Goal: Information Seeking & Learning: Check status

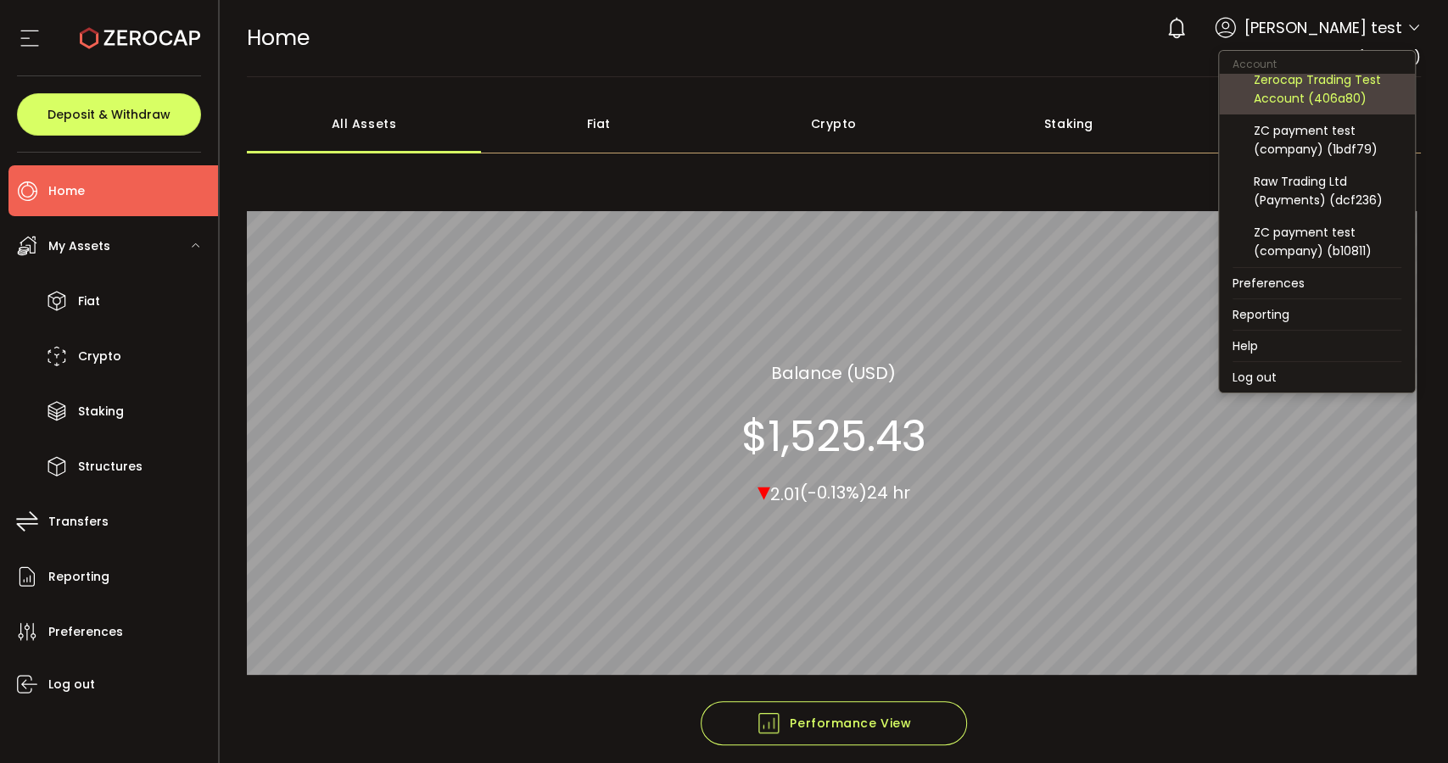
scroll to position [94, 0]
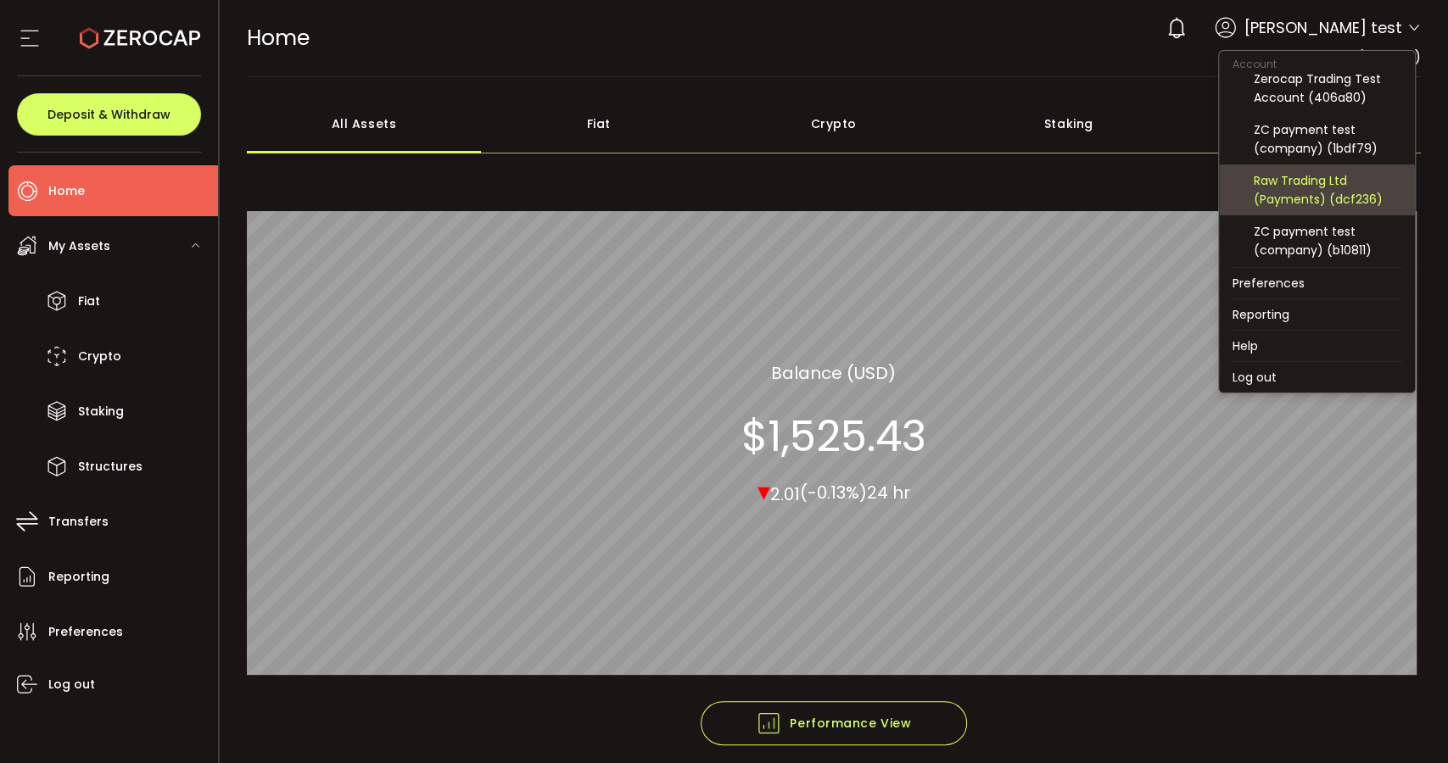
click at [1302, 198] on div "Raw Trading Ltd (Payments) (dcf236)" at bounding box center [1328, 189] width 148 height 37
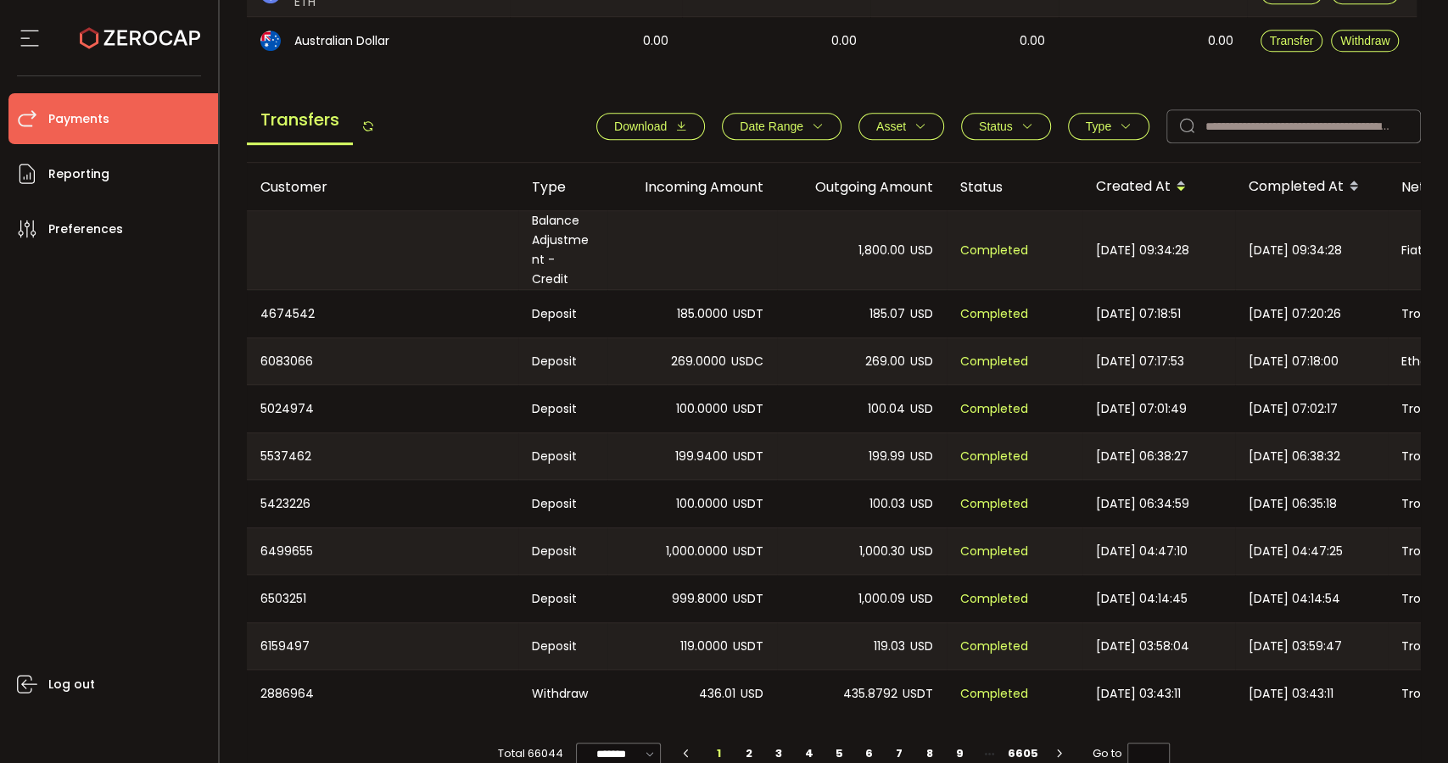
scroll to position [565, 0]
click at [1085, 133] on button "Type" at bounding box center [1108, 124] width 81 height 27
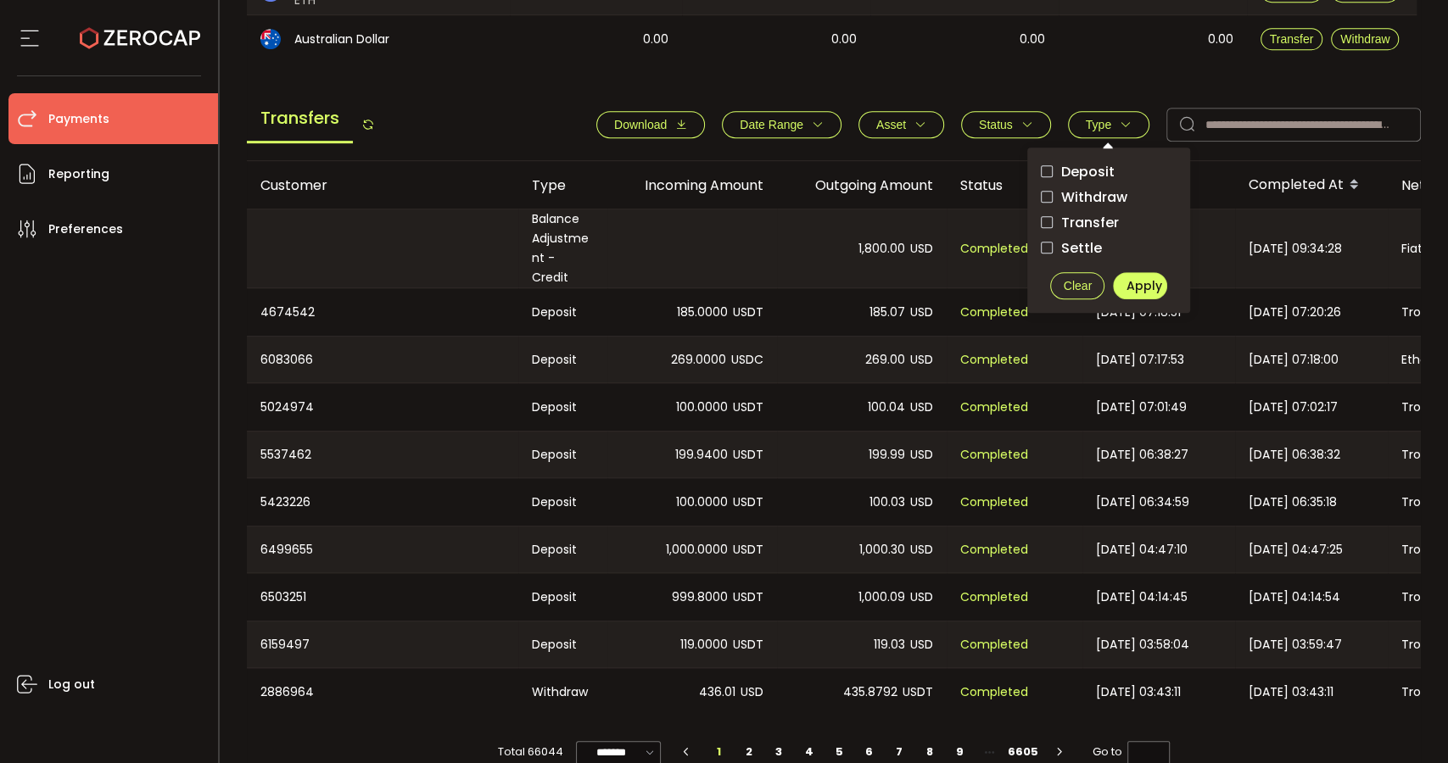
click at [1098, 218] on span "Transfer" at bounding box center [1086, 223] width 66 height 16
click at [1092, 240] on span "Settle" at bounding box center [1077, 248] width 49 height 16
click at [1138, 281] on span "Apply" at bounding box center [1145, 285] width 36 height 17
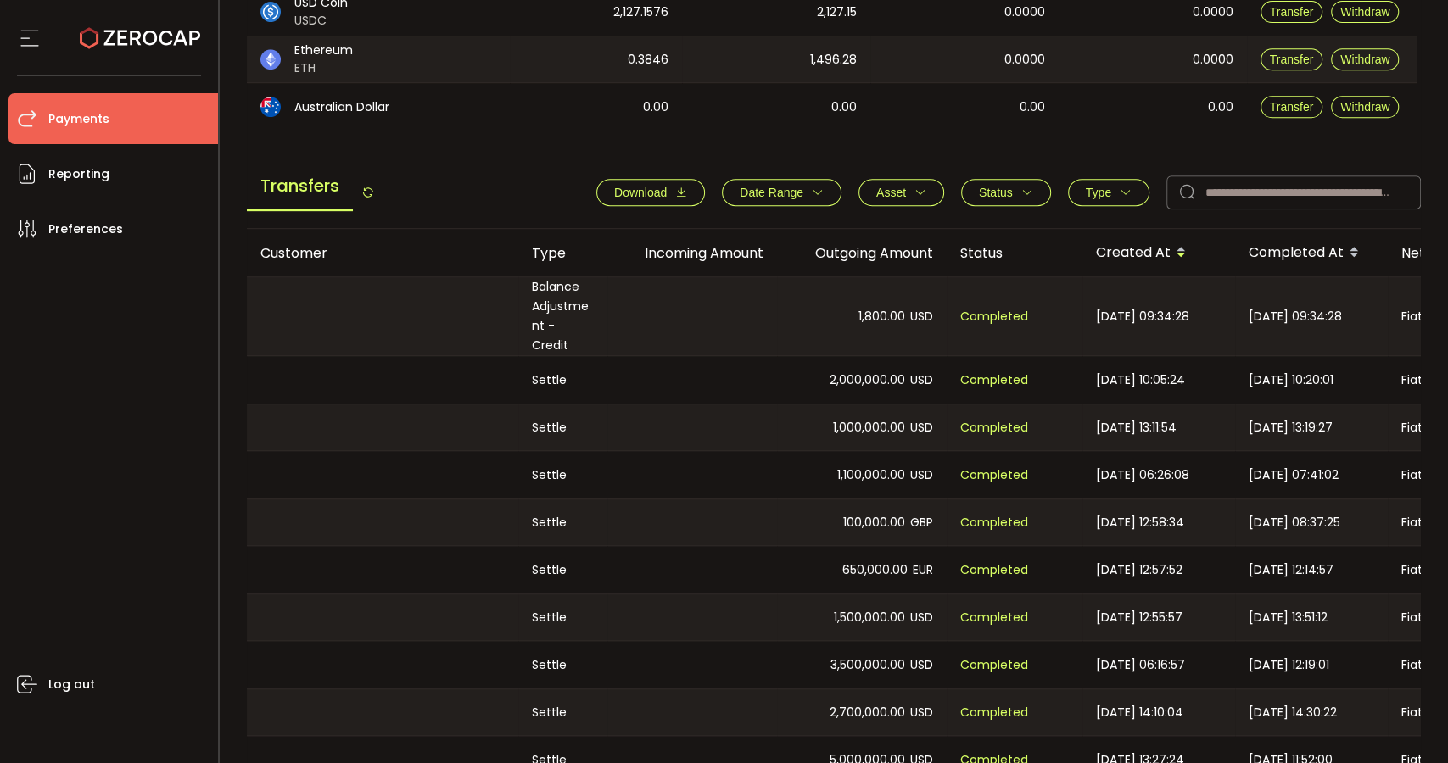
scroll to position [576, 0]
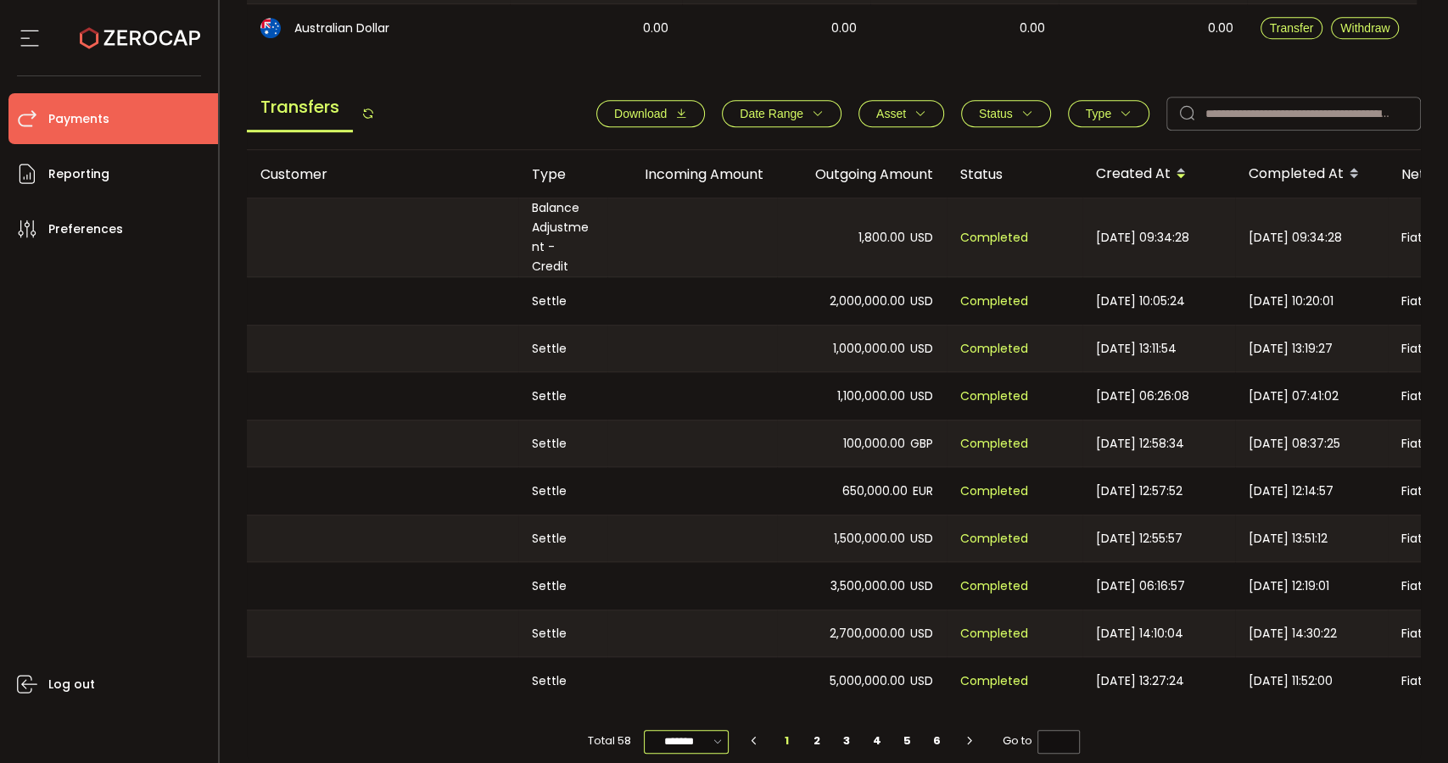
click at [657, 686] on input "*******" at bounding box center [686, 742] width 85 height 24
click at [696, 629] on span "20/page" at bounding box center [683, 626] width 51 height 17
type input "*******"
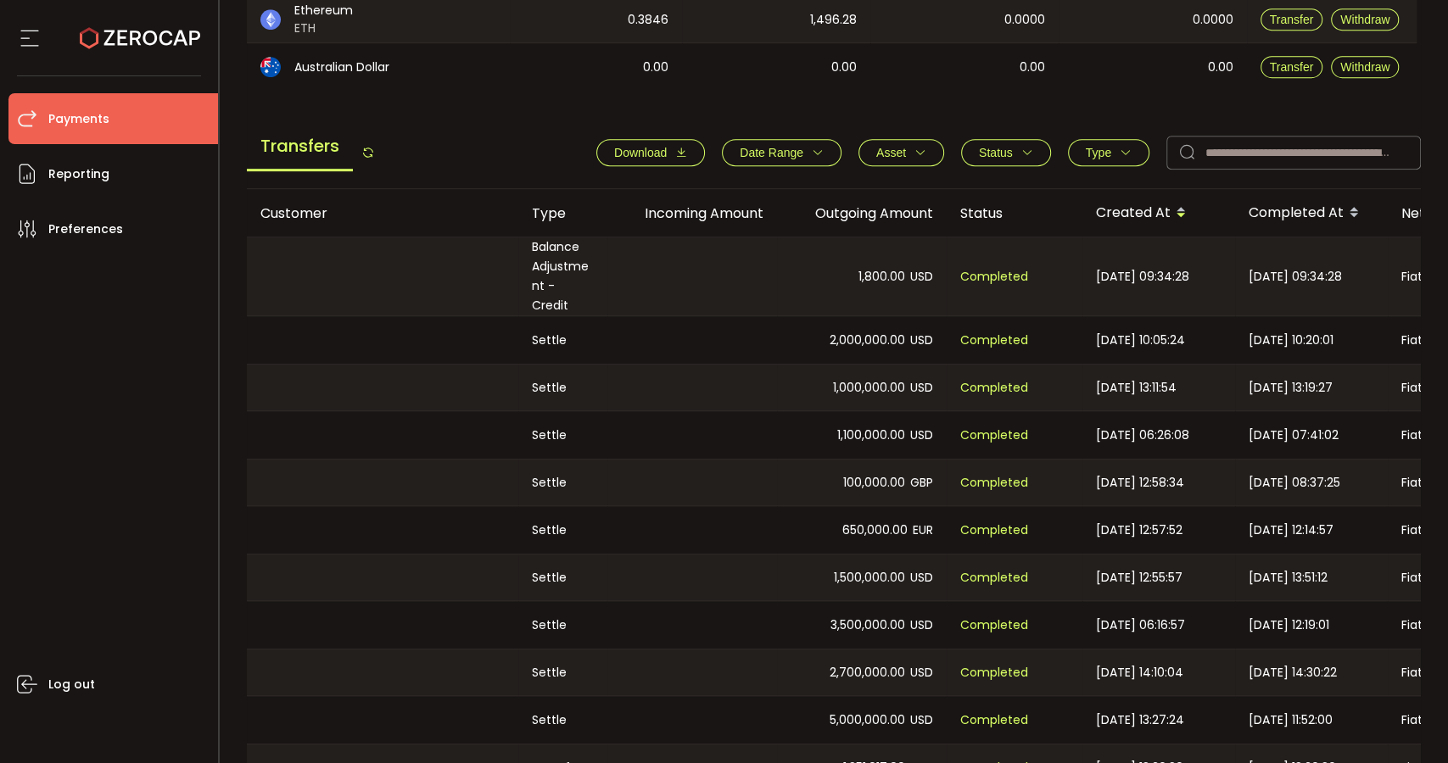
scroll to position [391, 0]
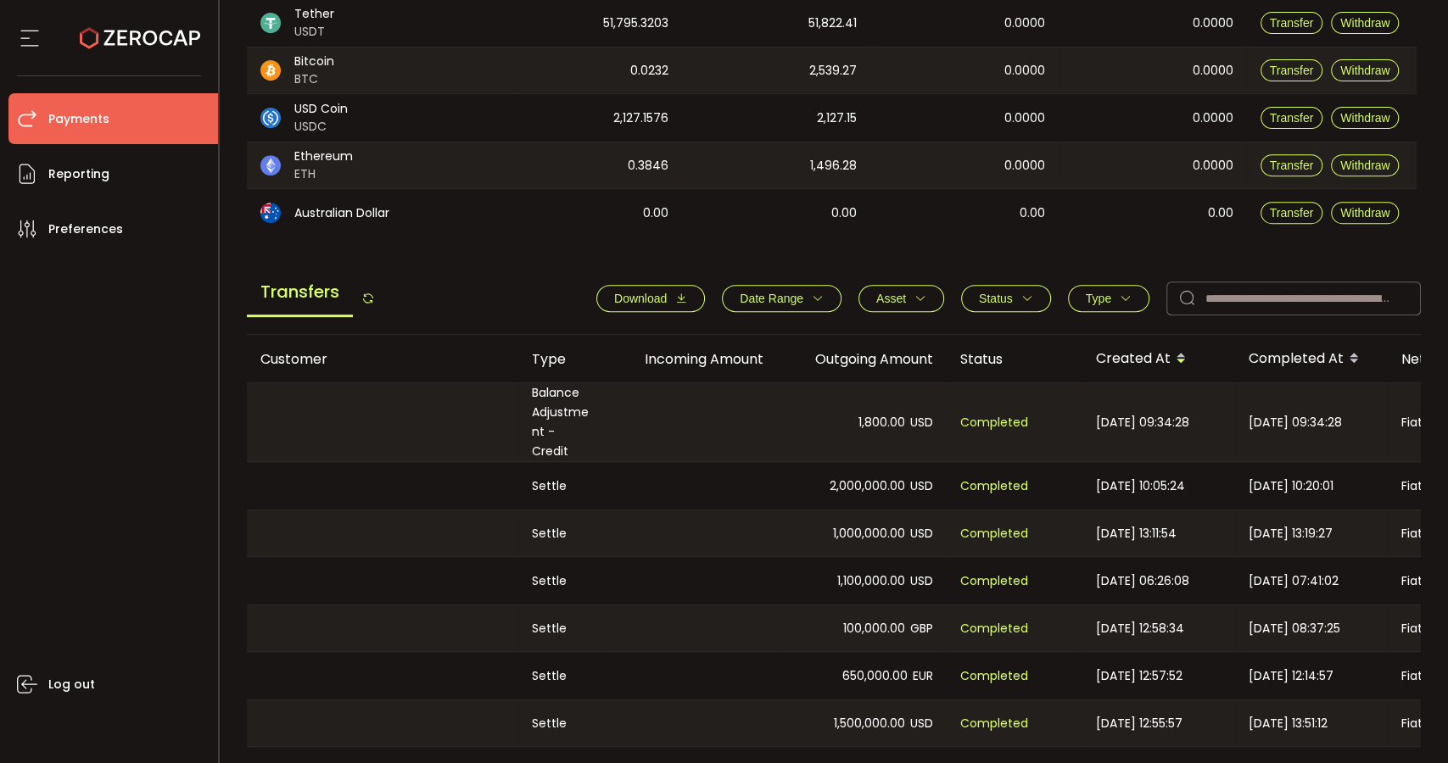
click at [1087, 297] on span "Type" at bounding box center [1098, 299] width 25 height 14
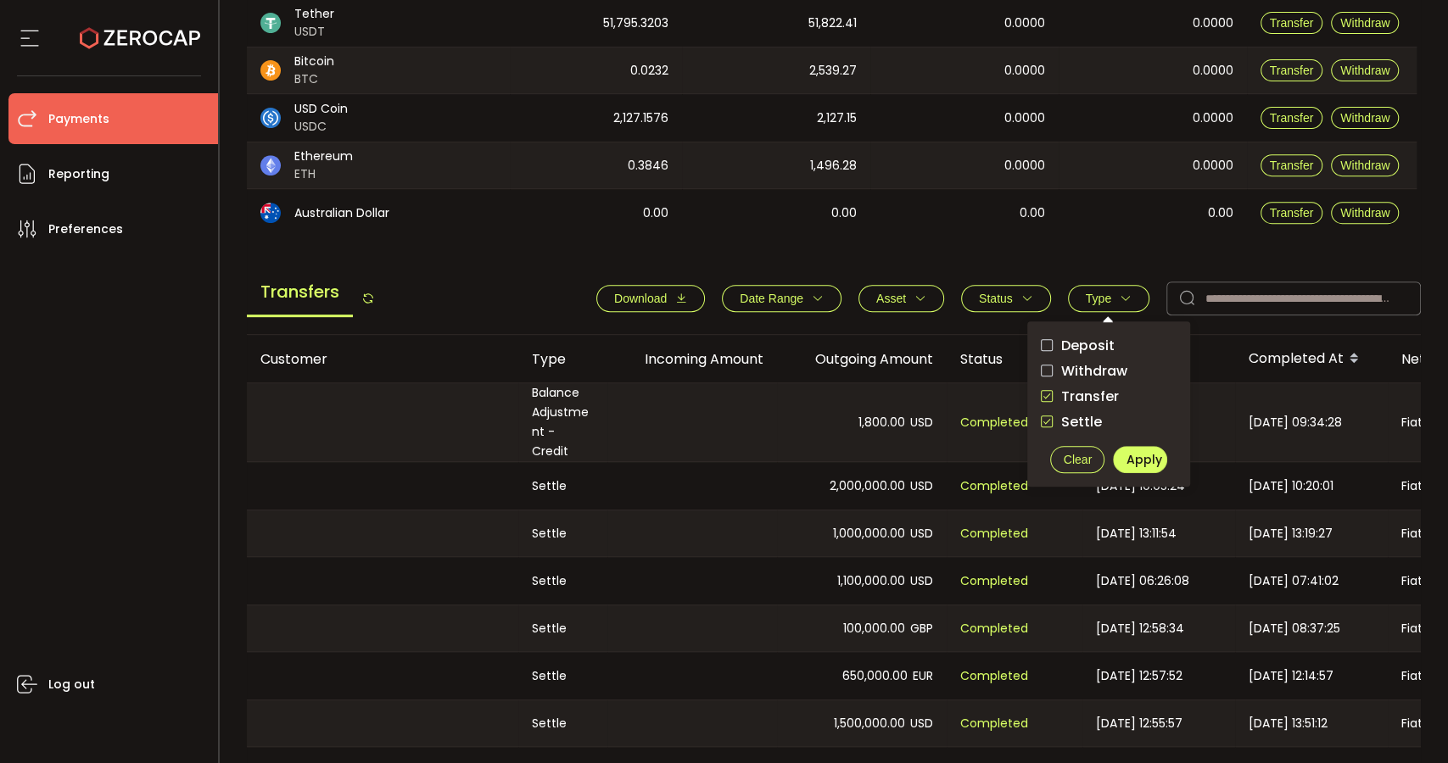
click at [780, 295] on span "Date Range" at bounding box center [772, 299] width 64 height 14
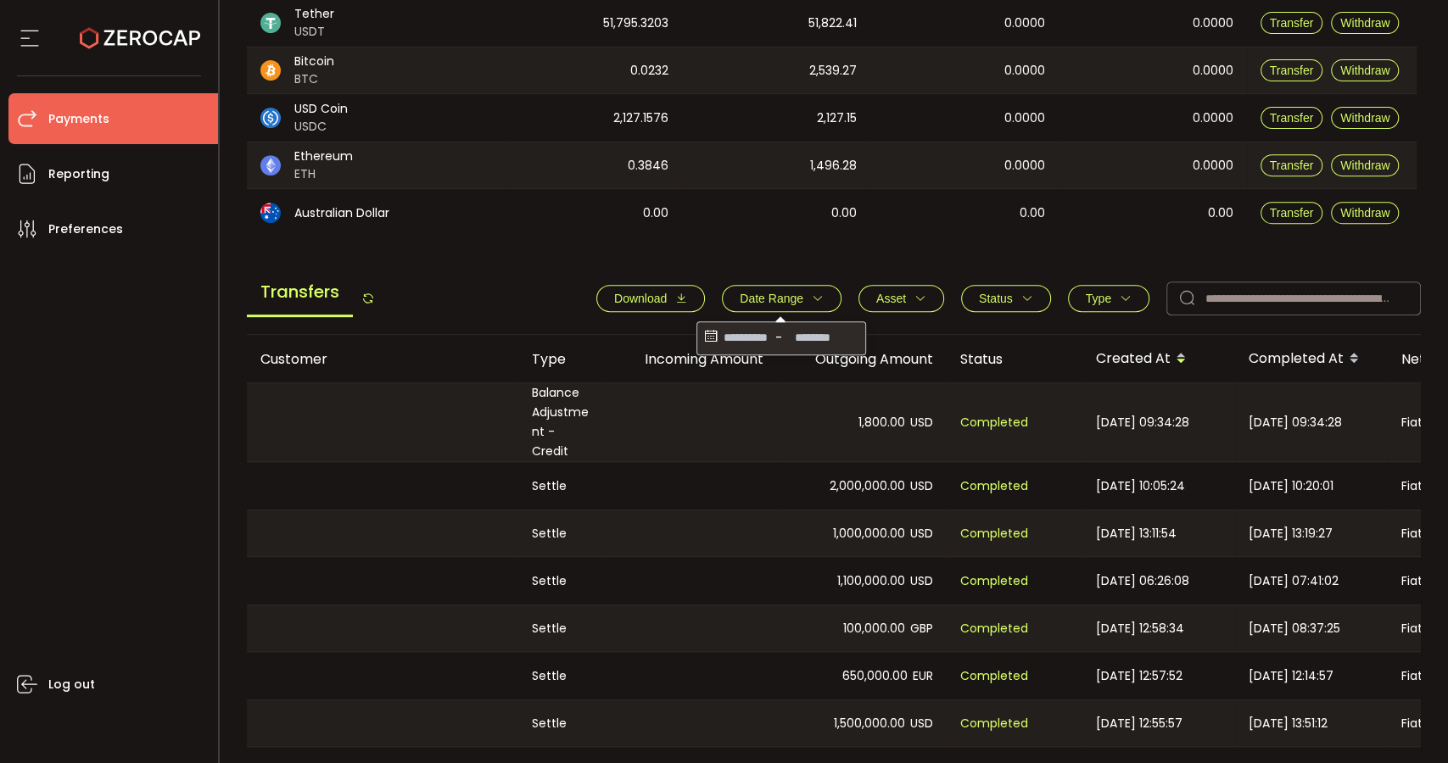
click at [747, 342] on input at bounding box center [745, 338] width 51 height 27
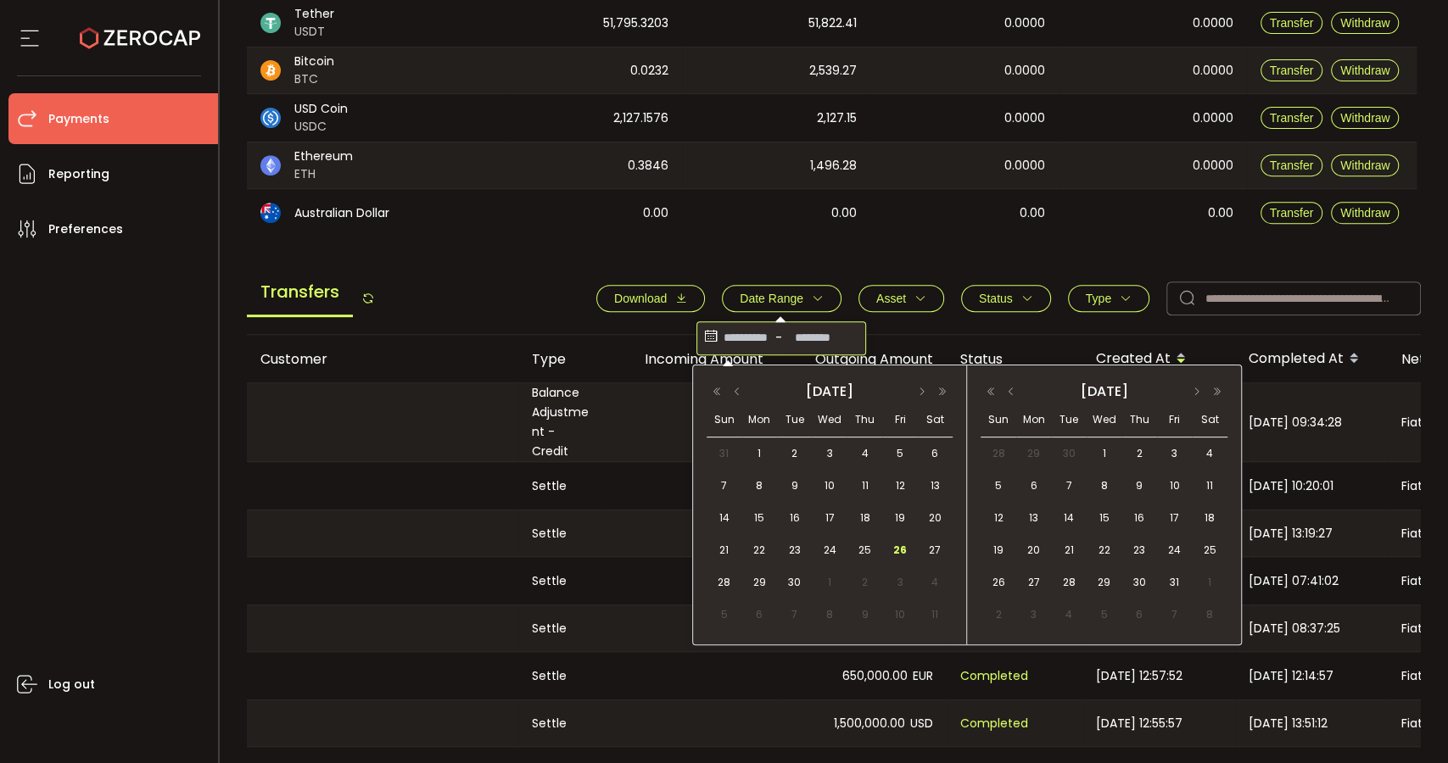
click at [344, 511] on div at bounding box center [382, 534] width 271 height 46
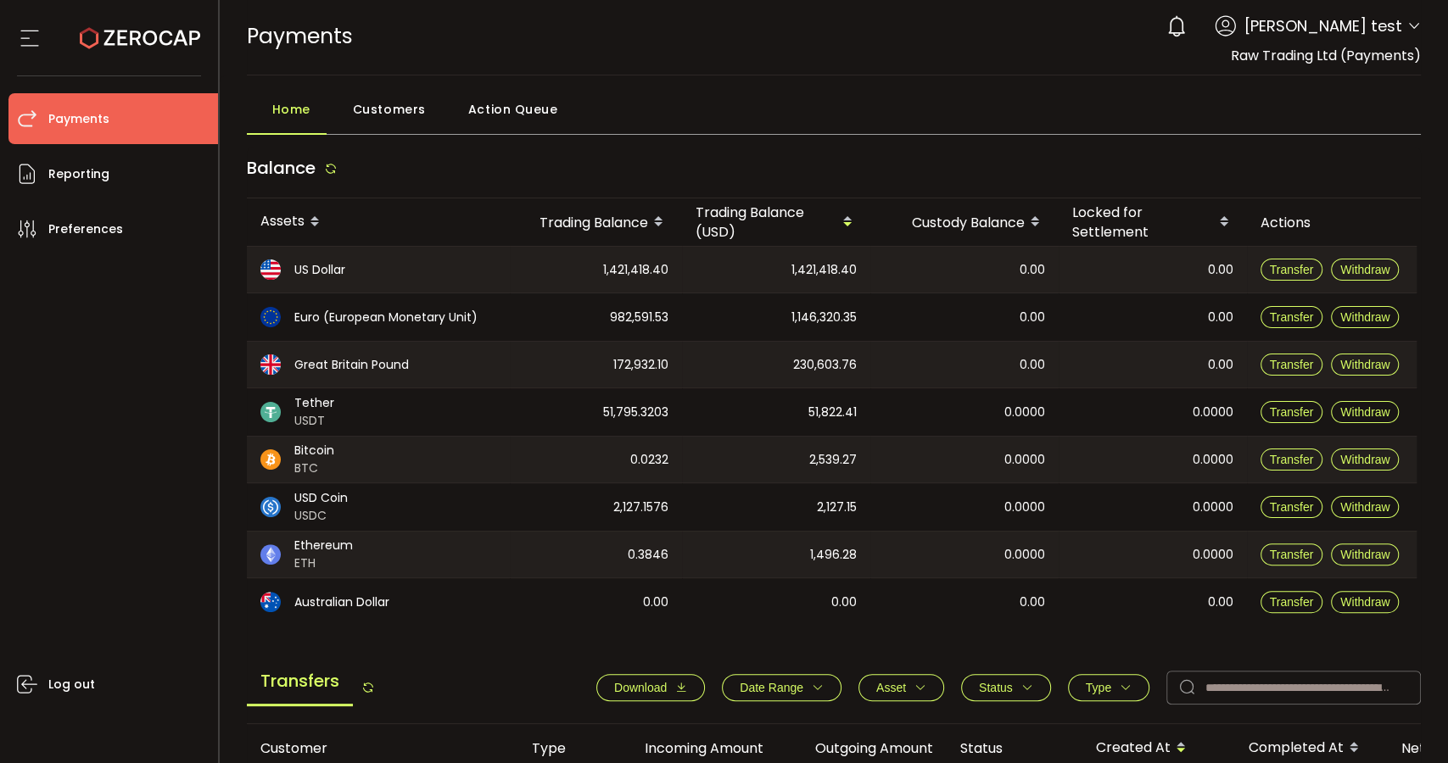
scroll to position [0, 0]
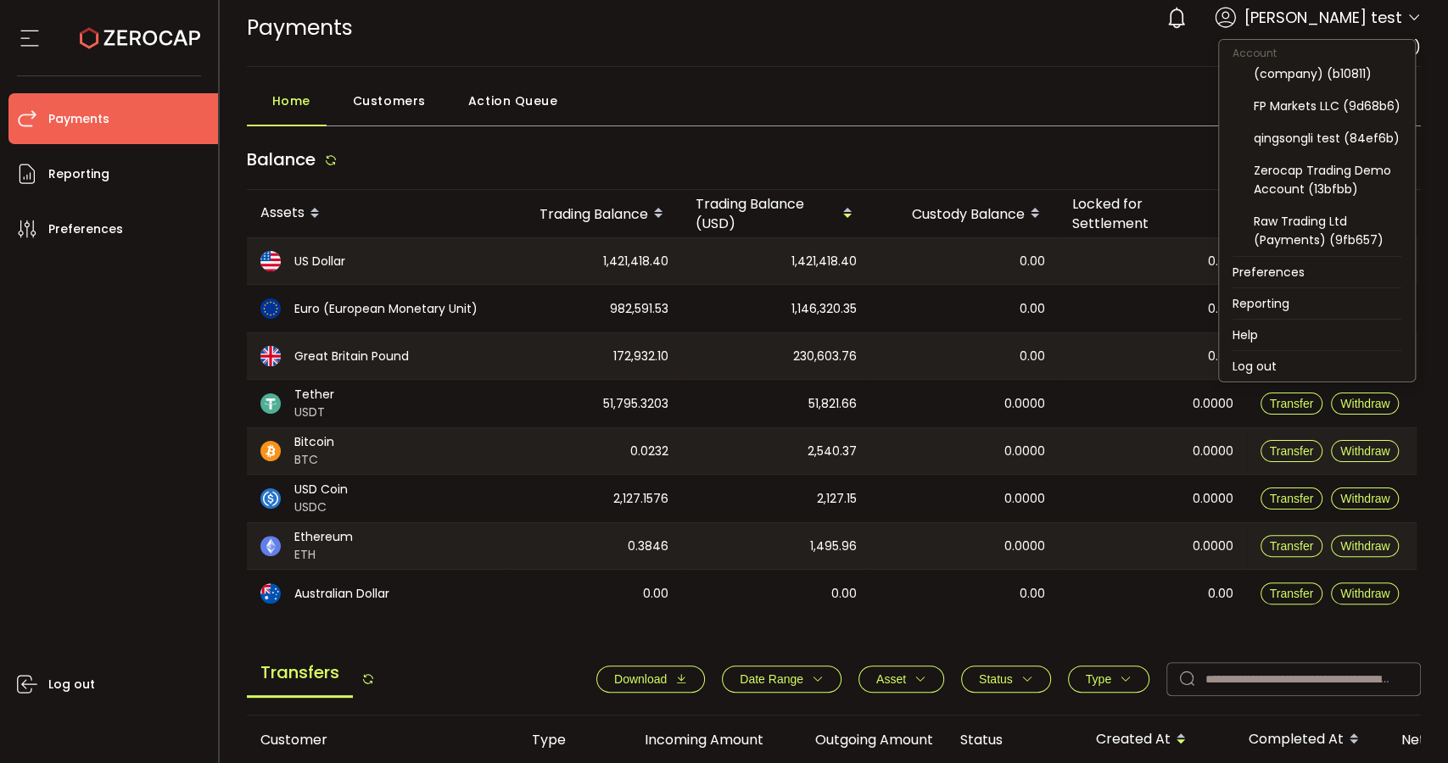
scroll to position [278, 0]
click at [1330, 98] on div "FP Markets LLC (9d68b6)" at bounding box center [1328, 106] width 148 height 19
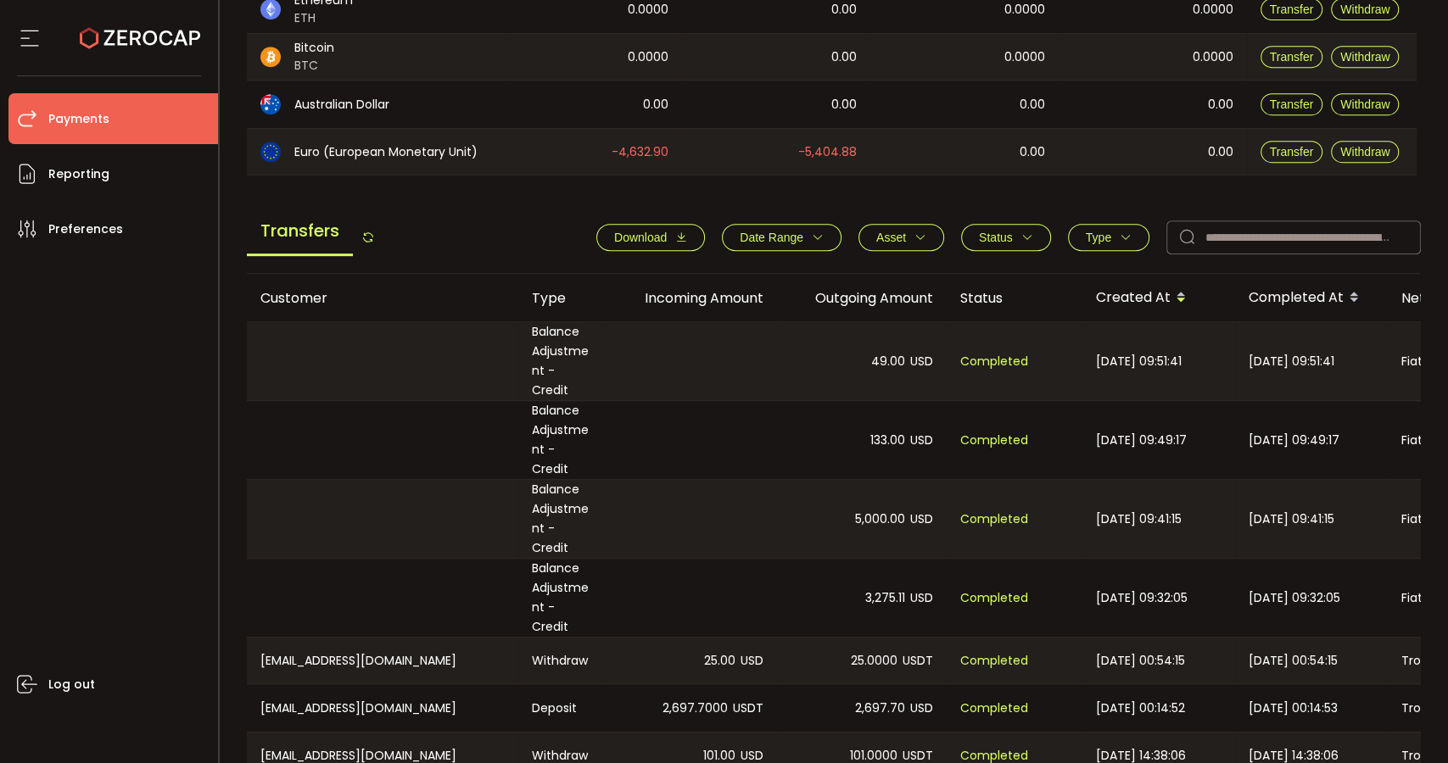
scroll to position [469, 0]
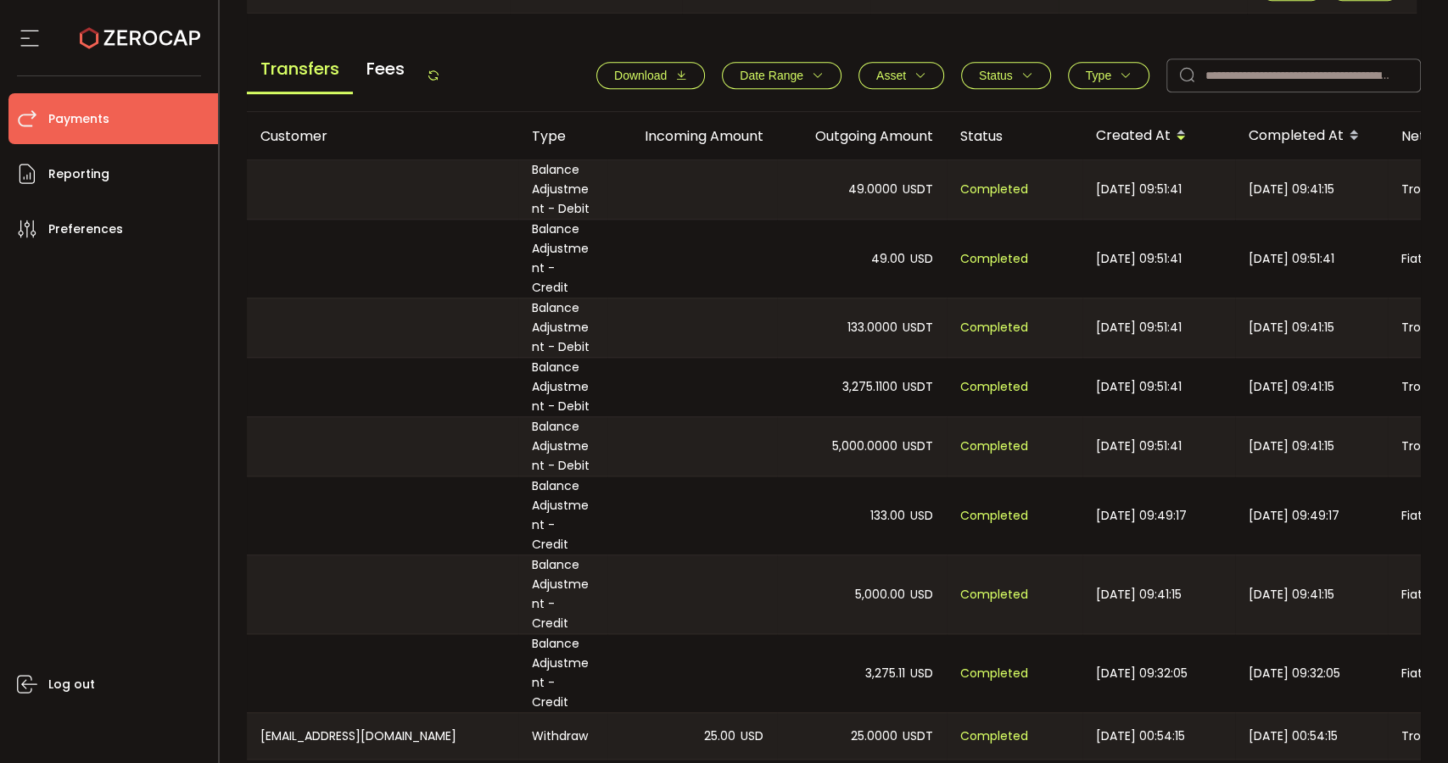
scroll to position [706, 0]
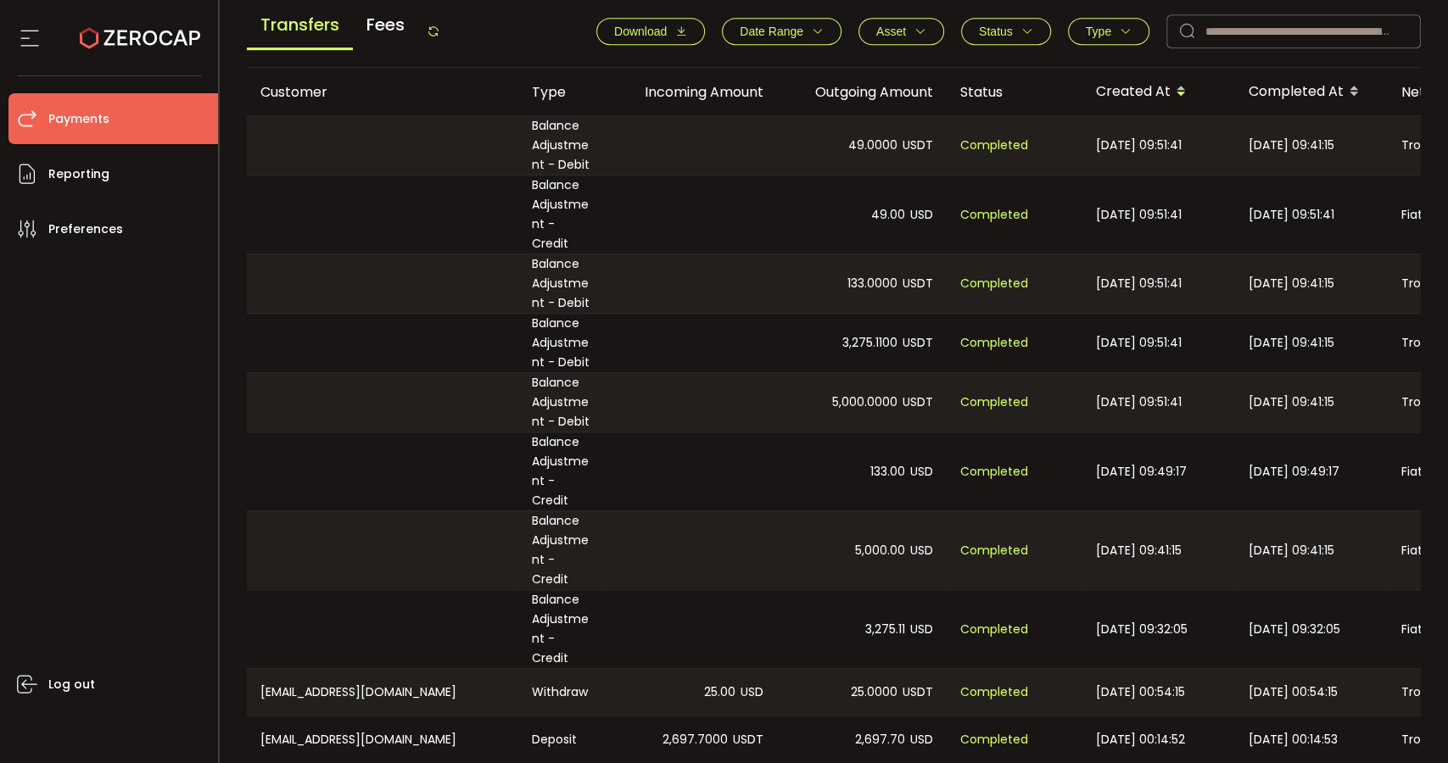
click at [680, 343] on div at bounding box center [692, 343] width 170 height 59
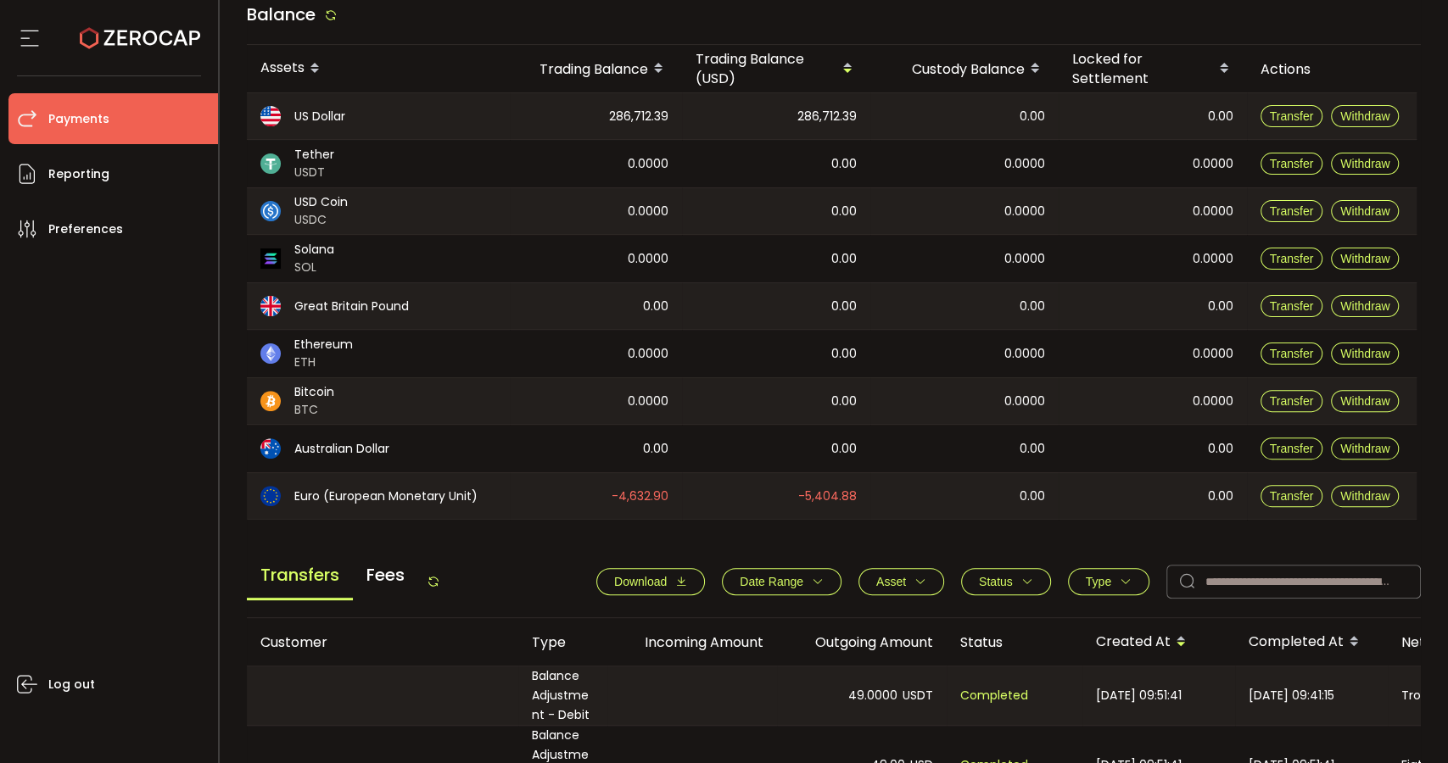
scroll to position [0, 0]
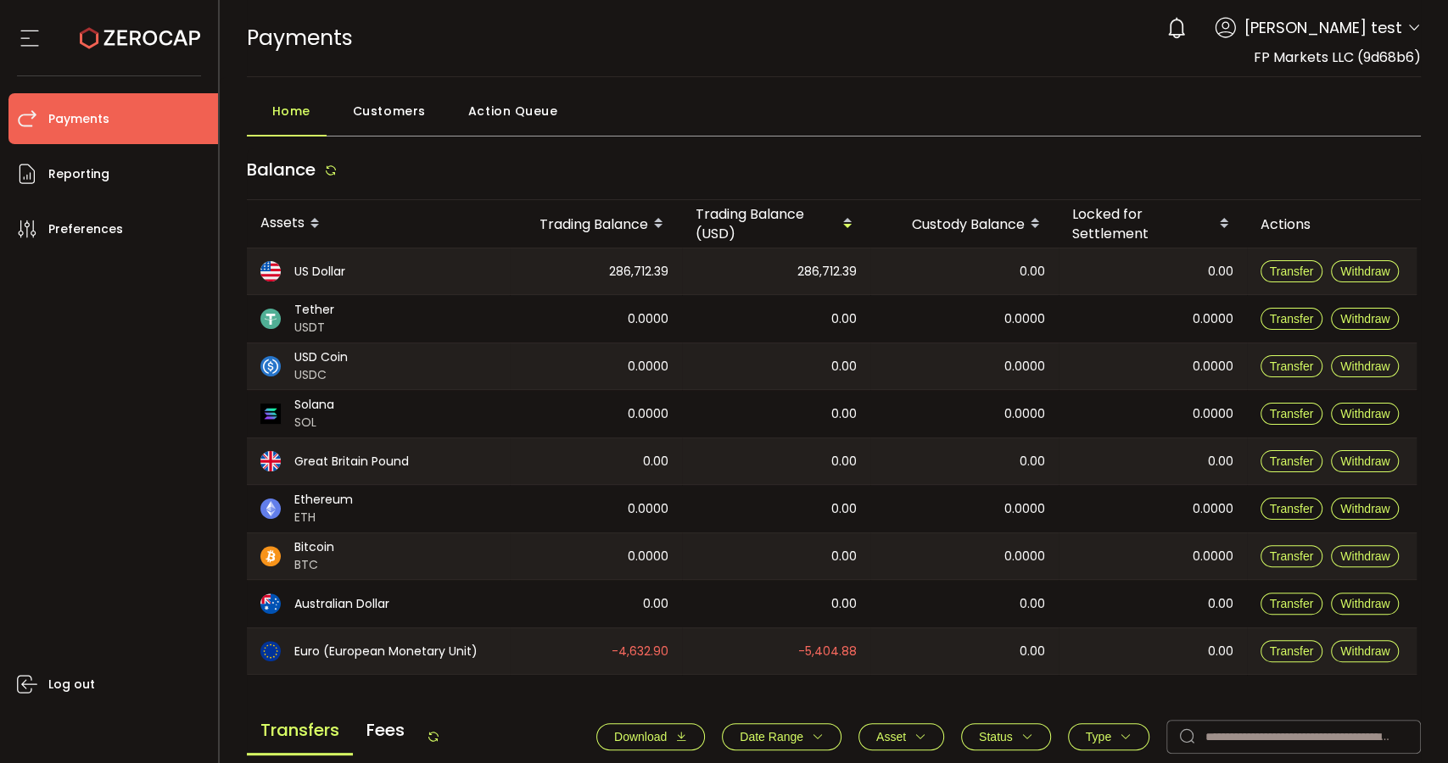
click at [1380, 58] on span "FP Markets LLC (9d68b6)" at bounding box center [1337, 58] width 167 height 20
copy span "9d68b6"
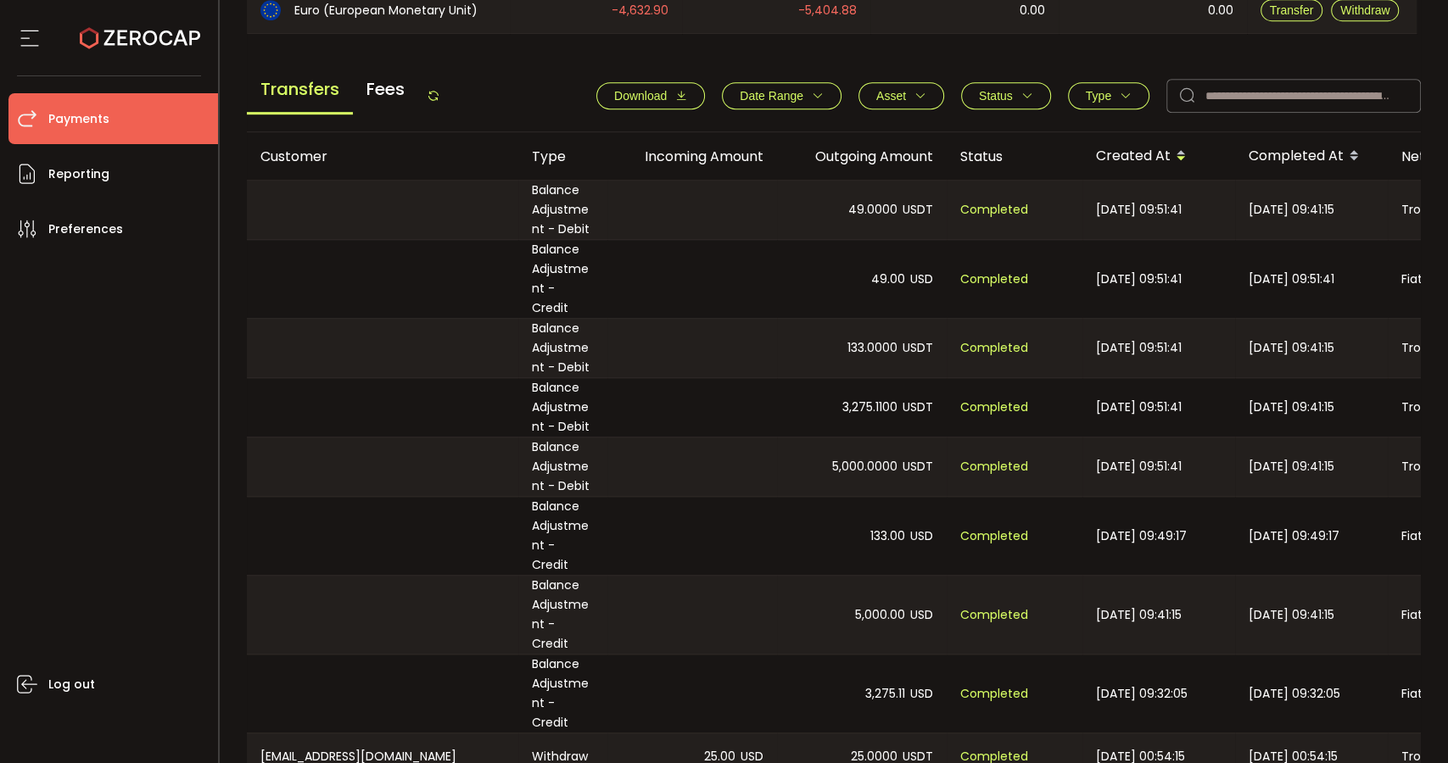
scroll to position [706, 0]
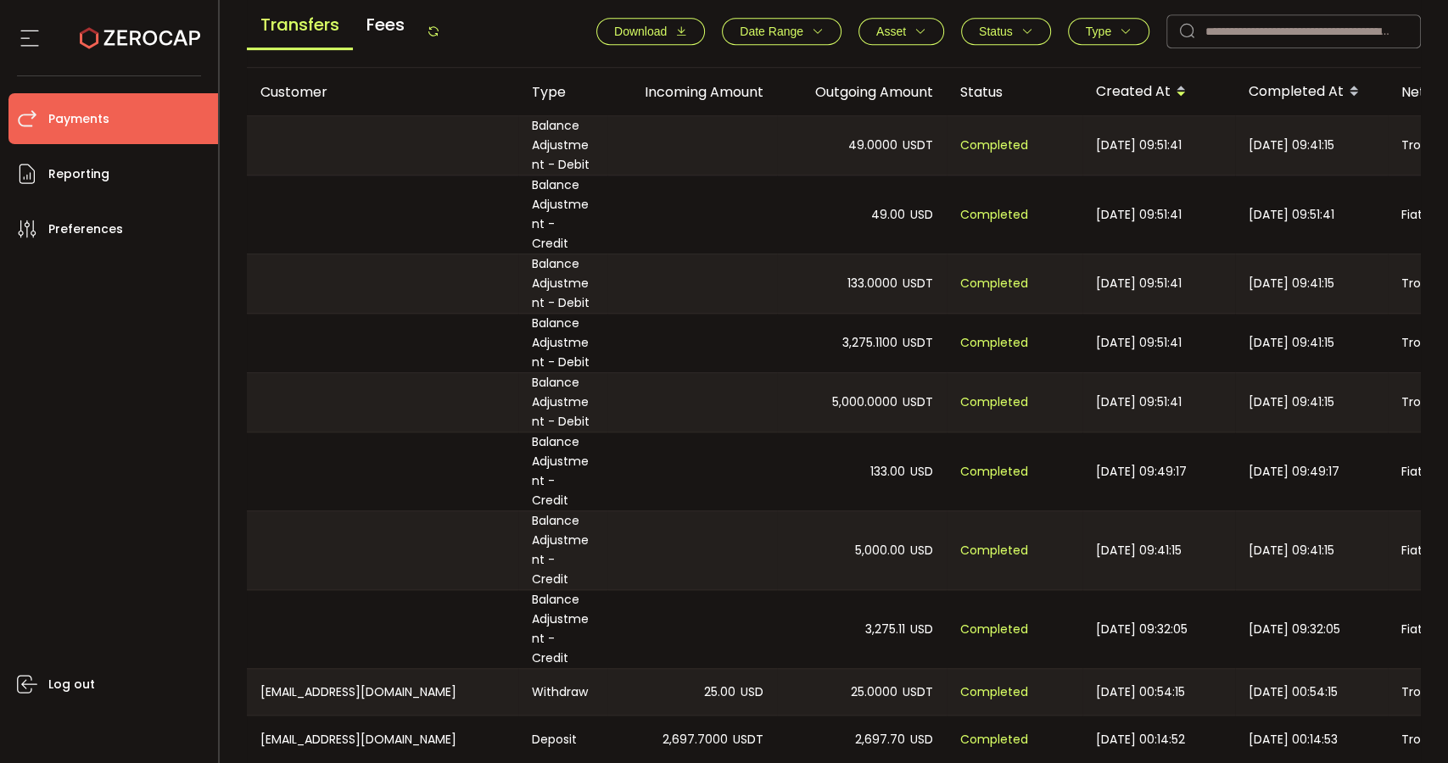
click at [1099, 31] on span "Type" at bounding box center [1098, 32] width 25 height 14
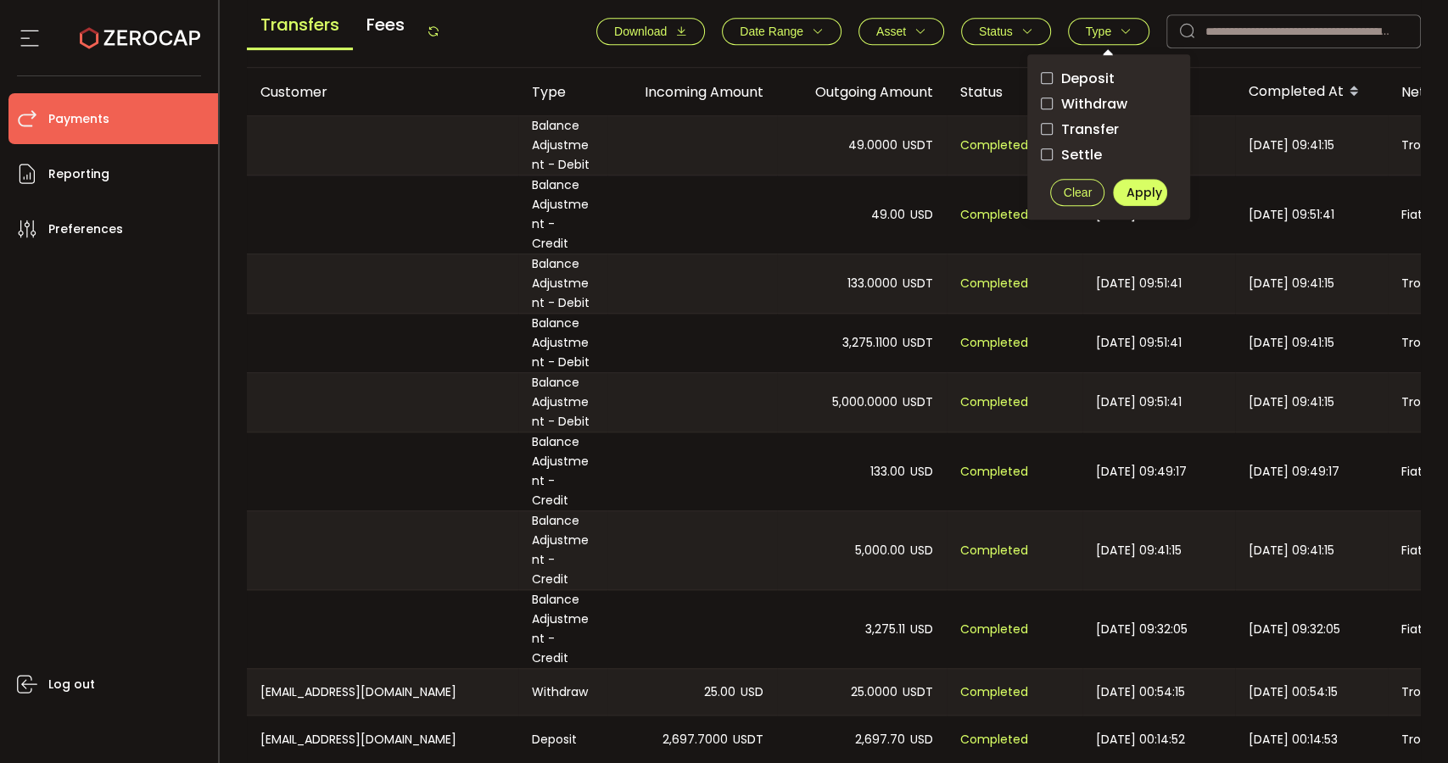
click at [697, 319] on div at bounding box center [692, 343] width 170 height 59
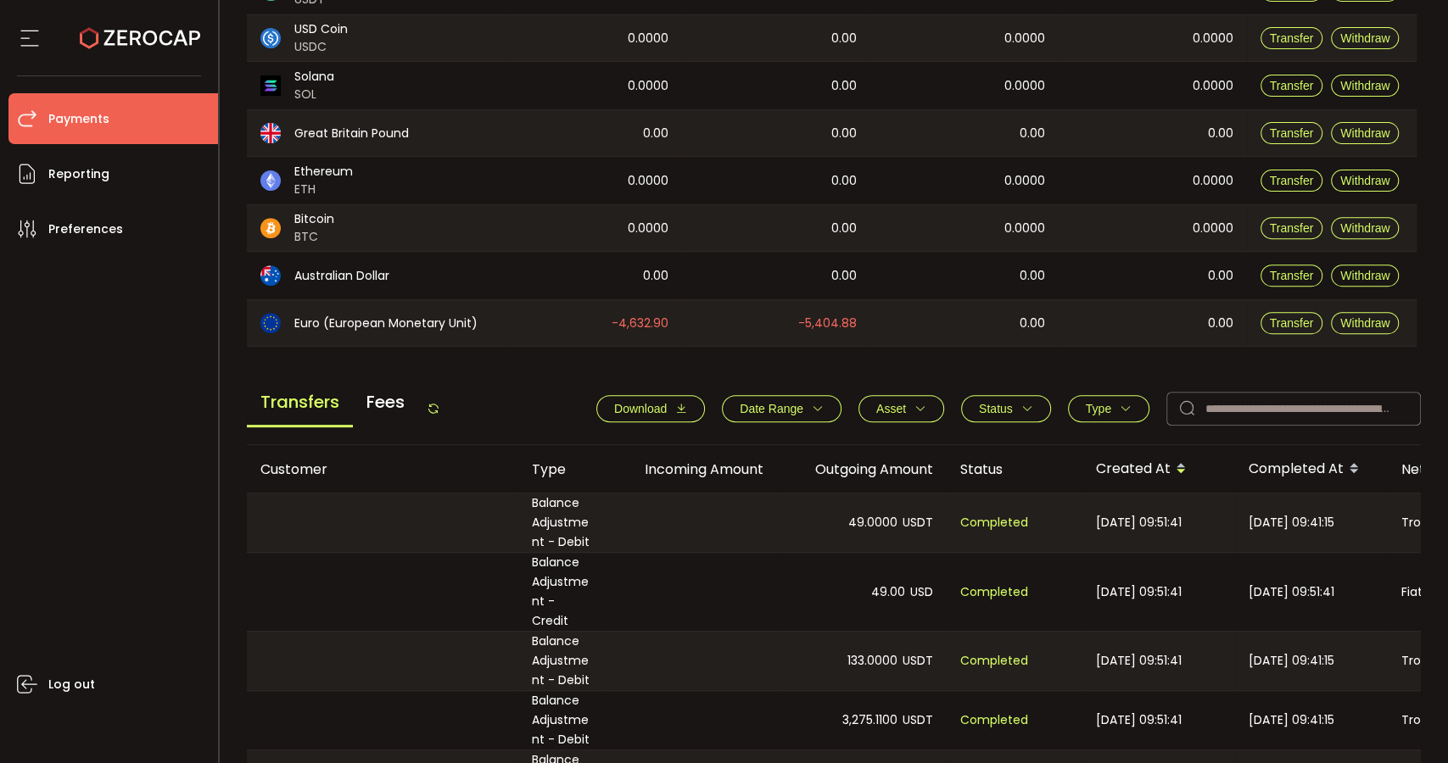
scroll to position [0, 0]
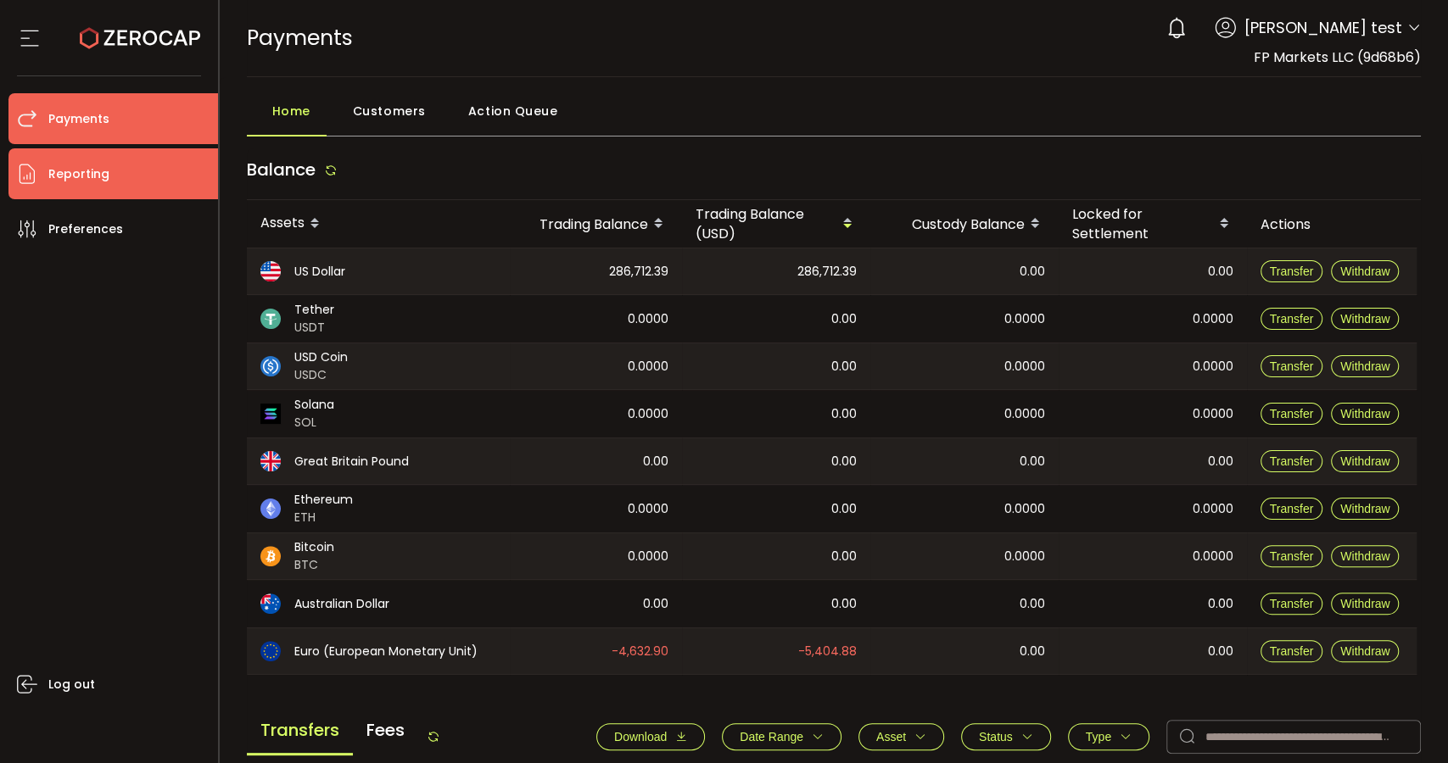
click at [54, 184] on span "Reporting" at bounding box center [78, 174] width 61 height 25
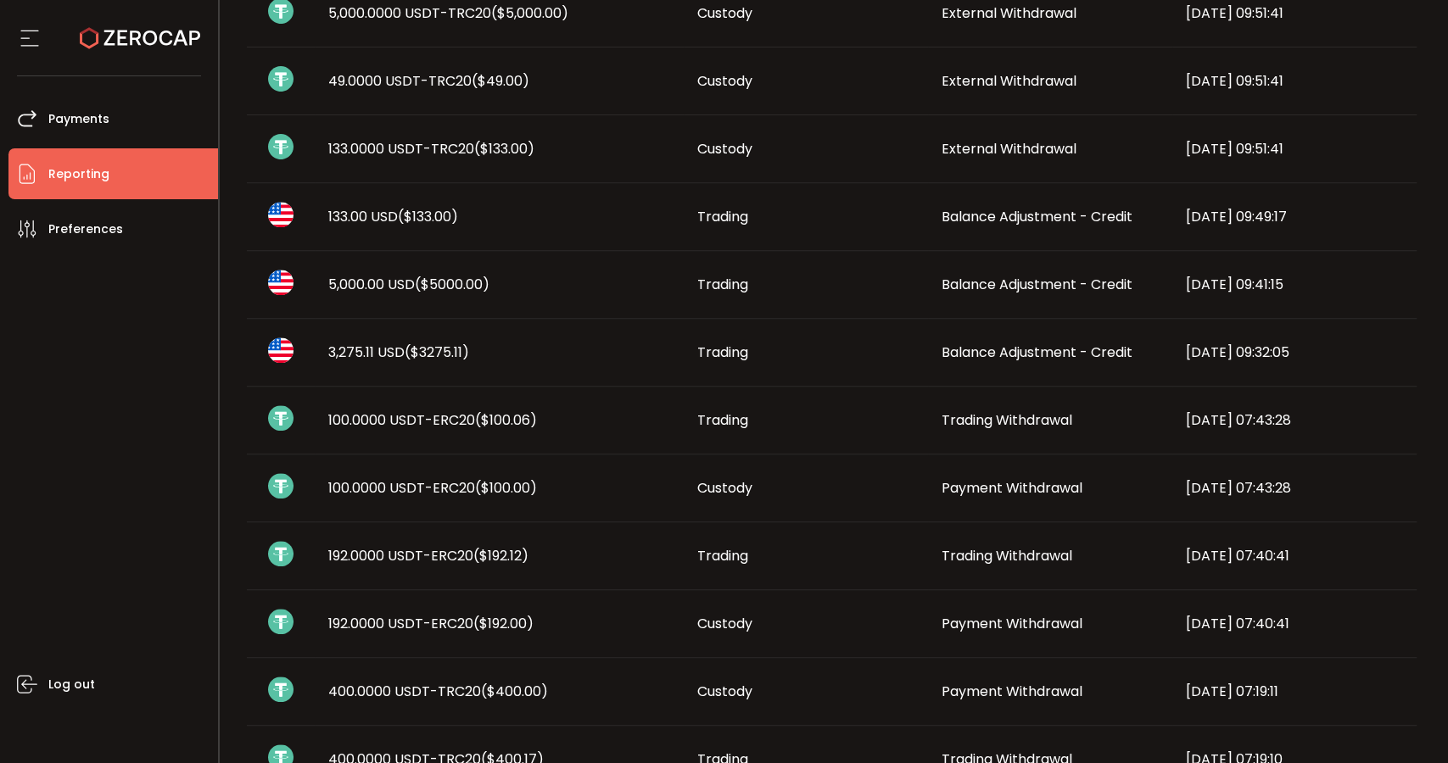
scroll to position [377, 0]
click at [824, 350] on div "Trading" at bounding box center [806, 354] width 244 height 20
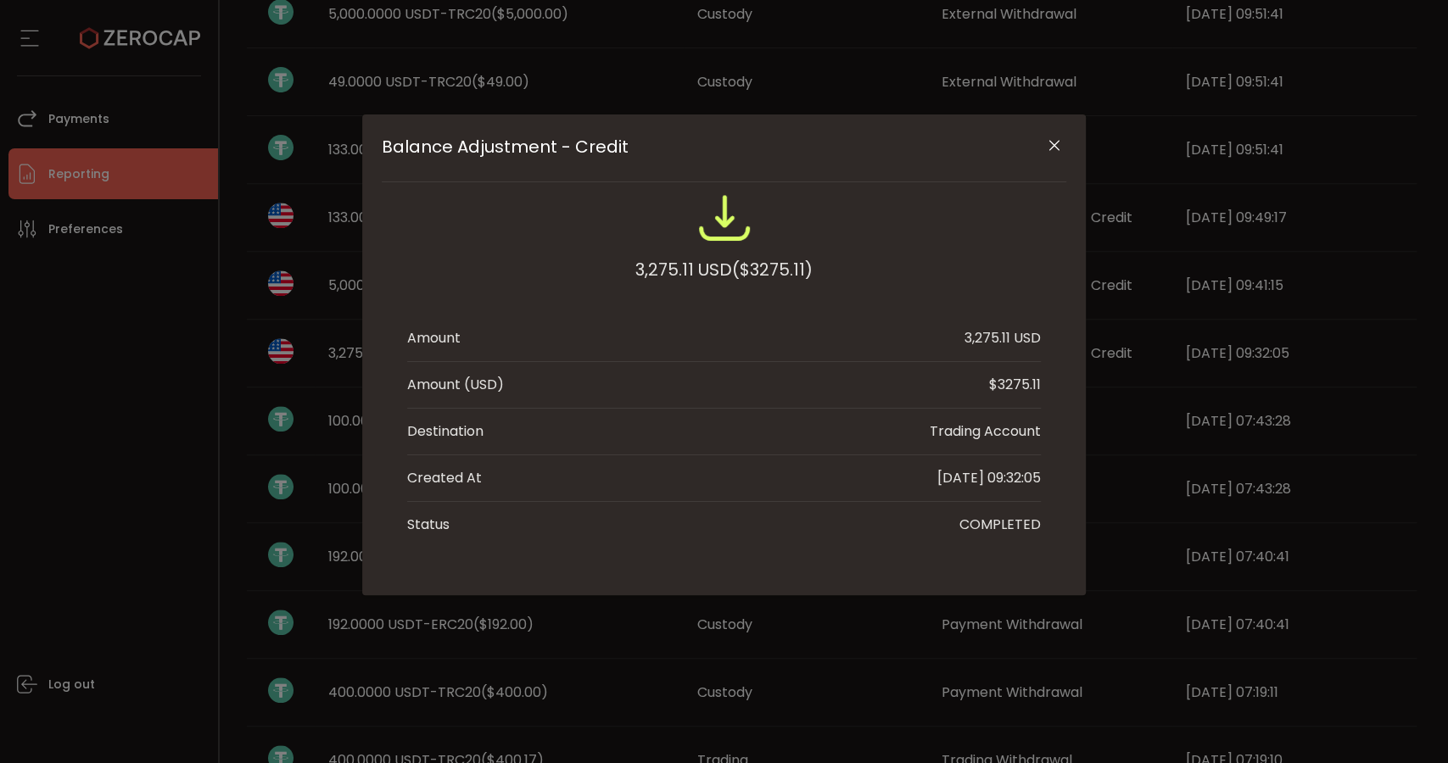
click at [1052, 148] on icon "Close" at bounding box center [1054, 145] width 17 height 17
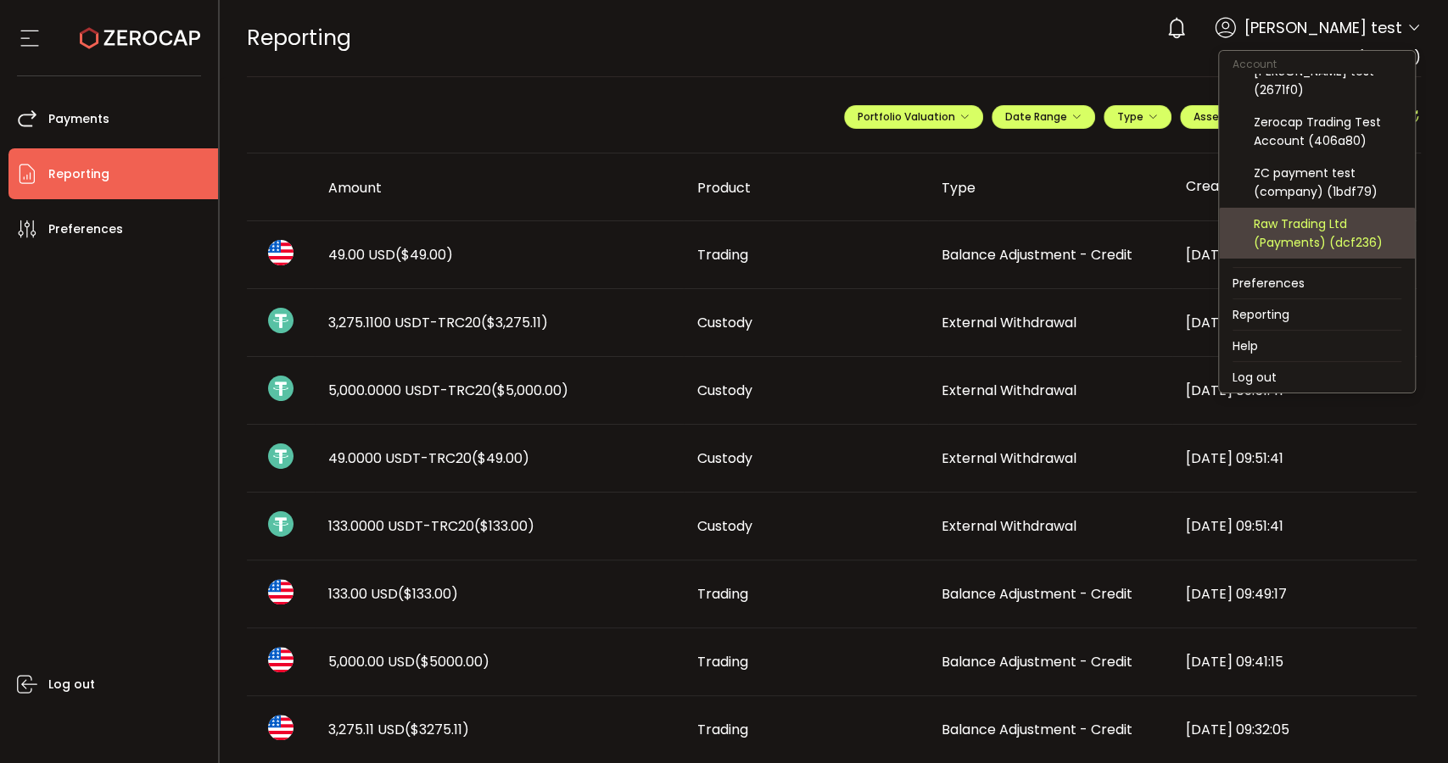
scroll to position [94, 0]
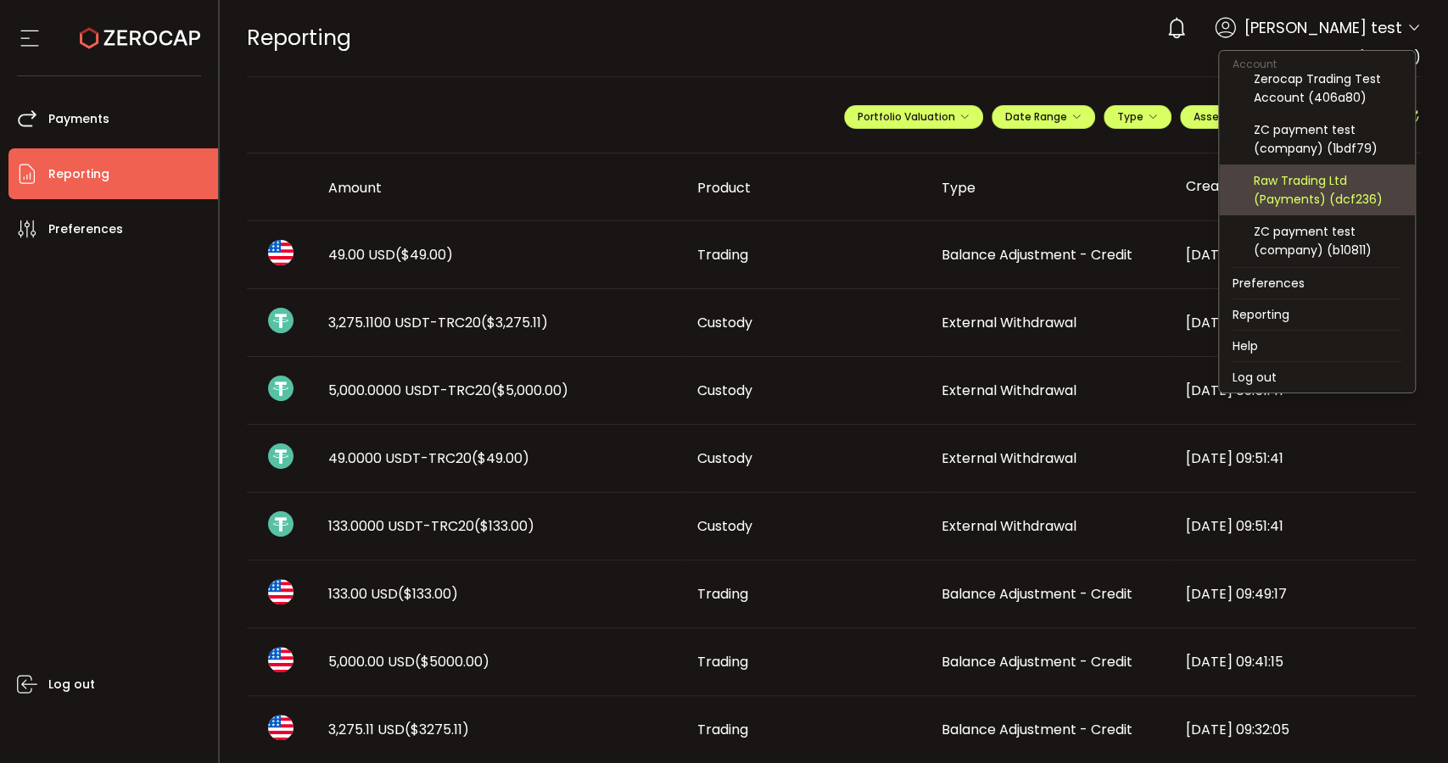
click at [1316, 193] on div "Raw Trading Ltd (Payments) (dcf236)" at bounding box center [1328, 189] width 148 height 37
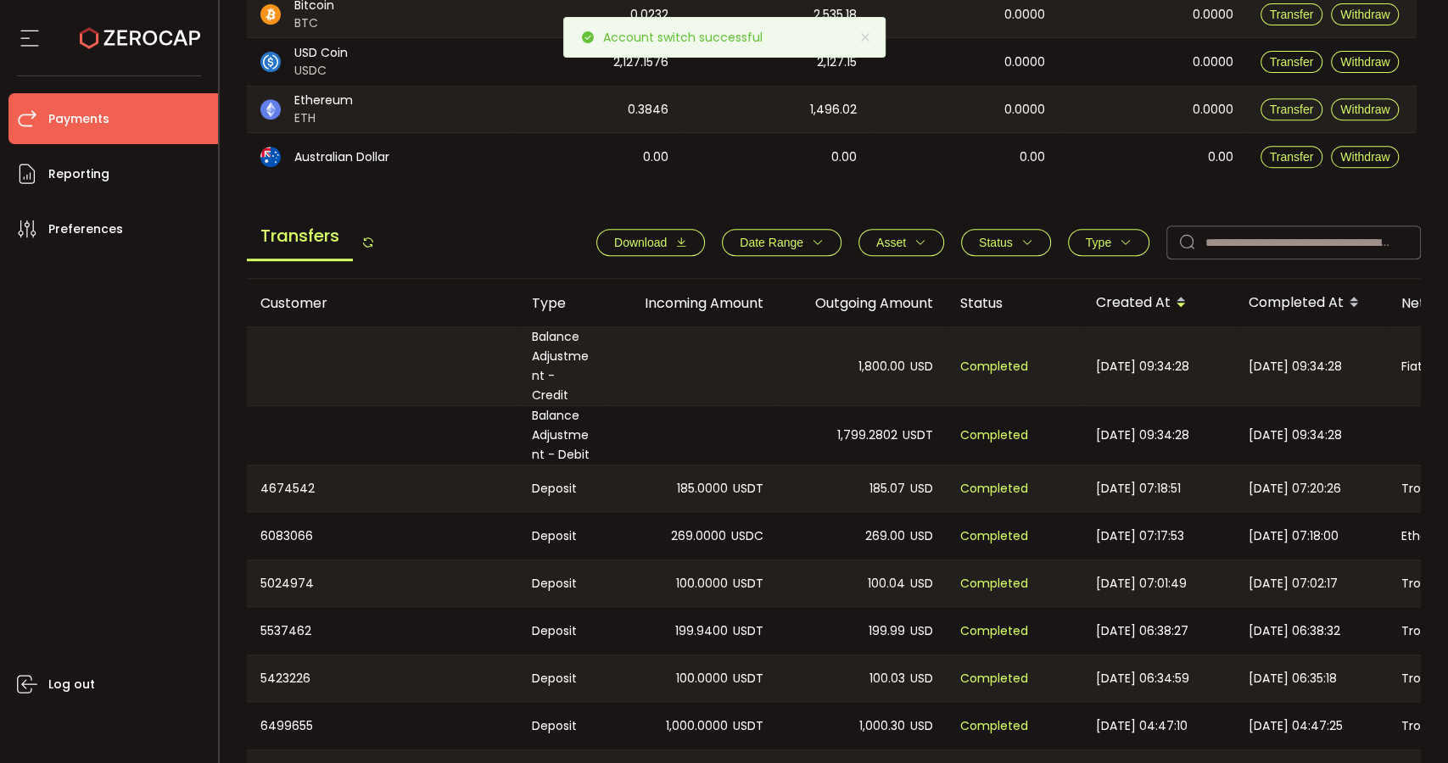
scroll to position [471, 0]
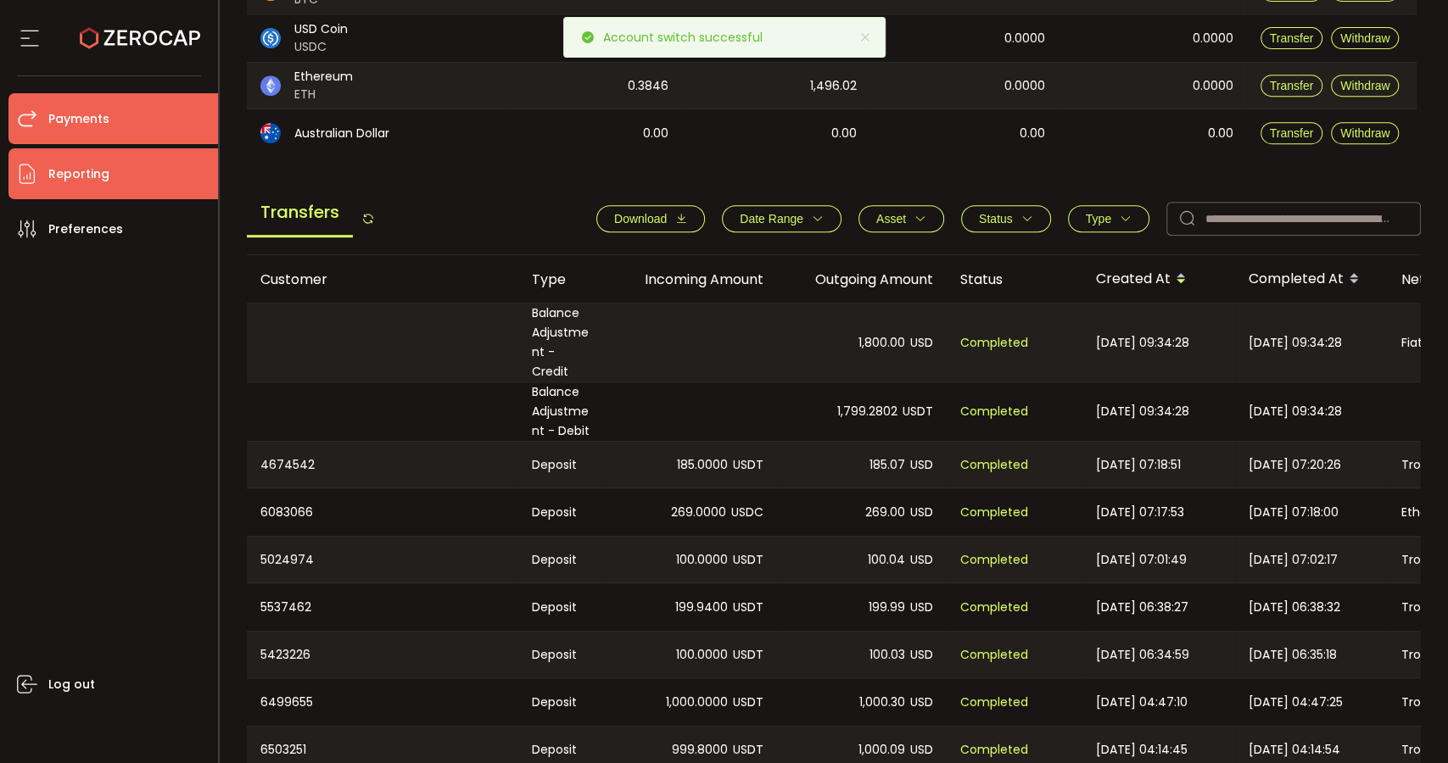
click at [86, 157] on li "Reporting" at bounding box center [113, 173] width 210 height 51
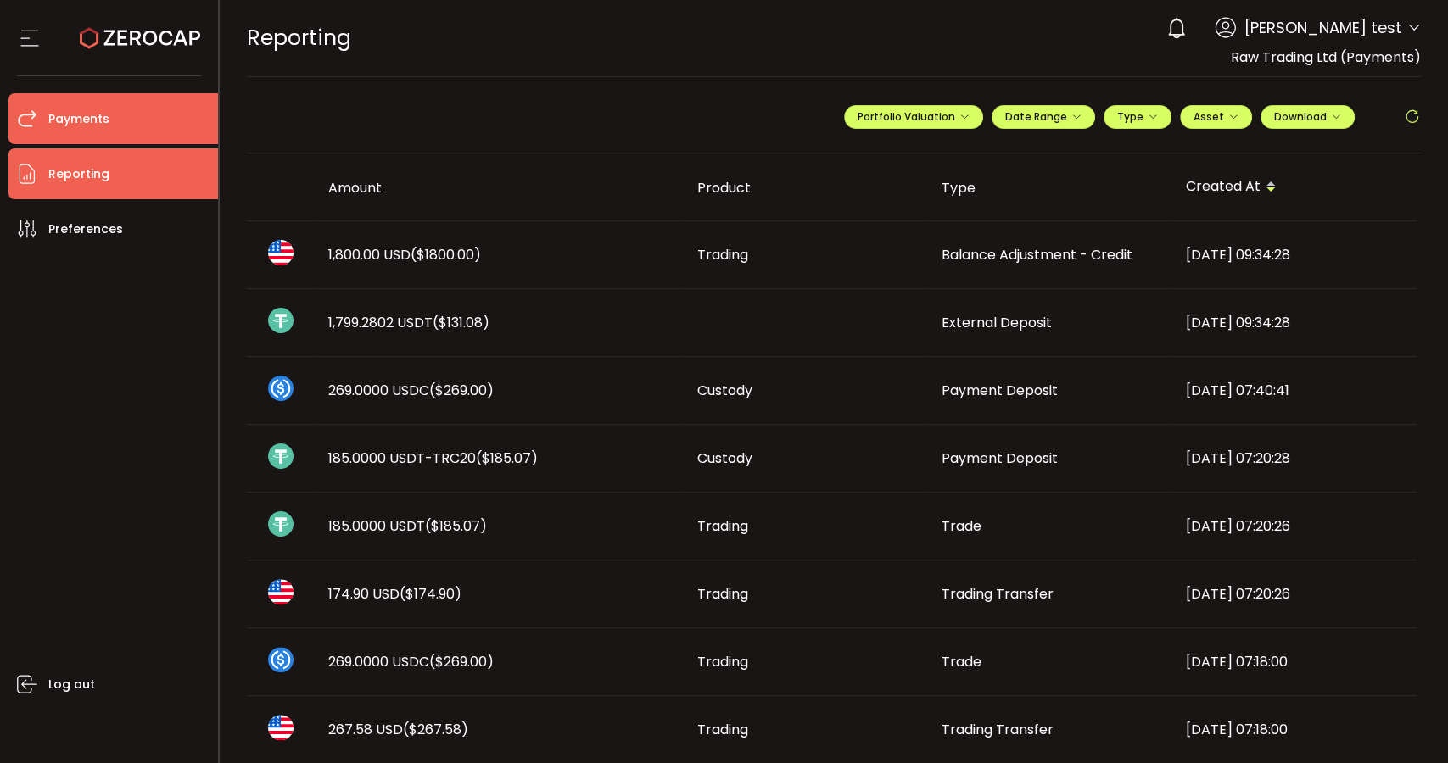
click at [74, 130] on span "Payments" at bounding box center [78, 119] width 61 height 25
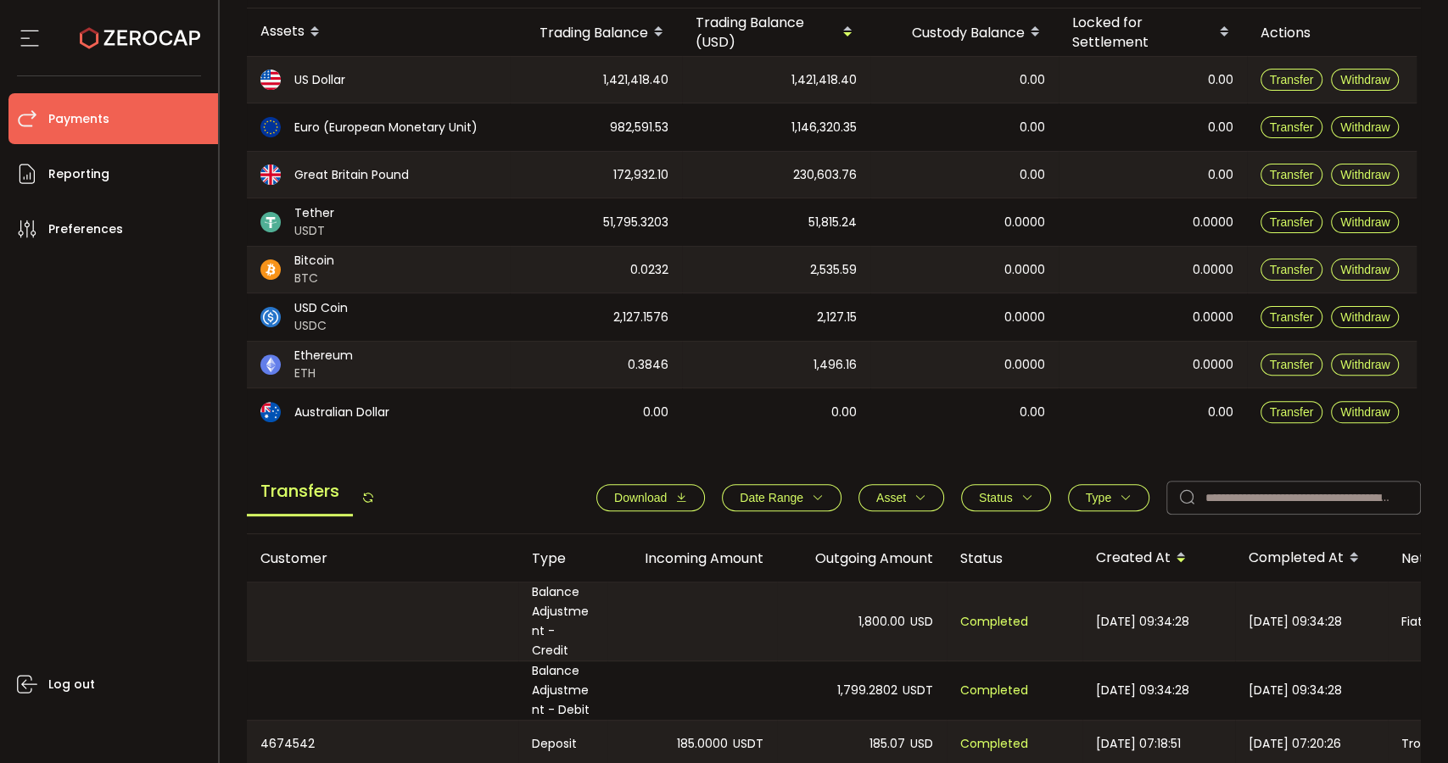
scroll to position [471, 0]
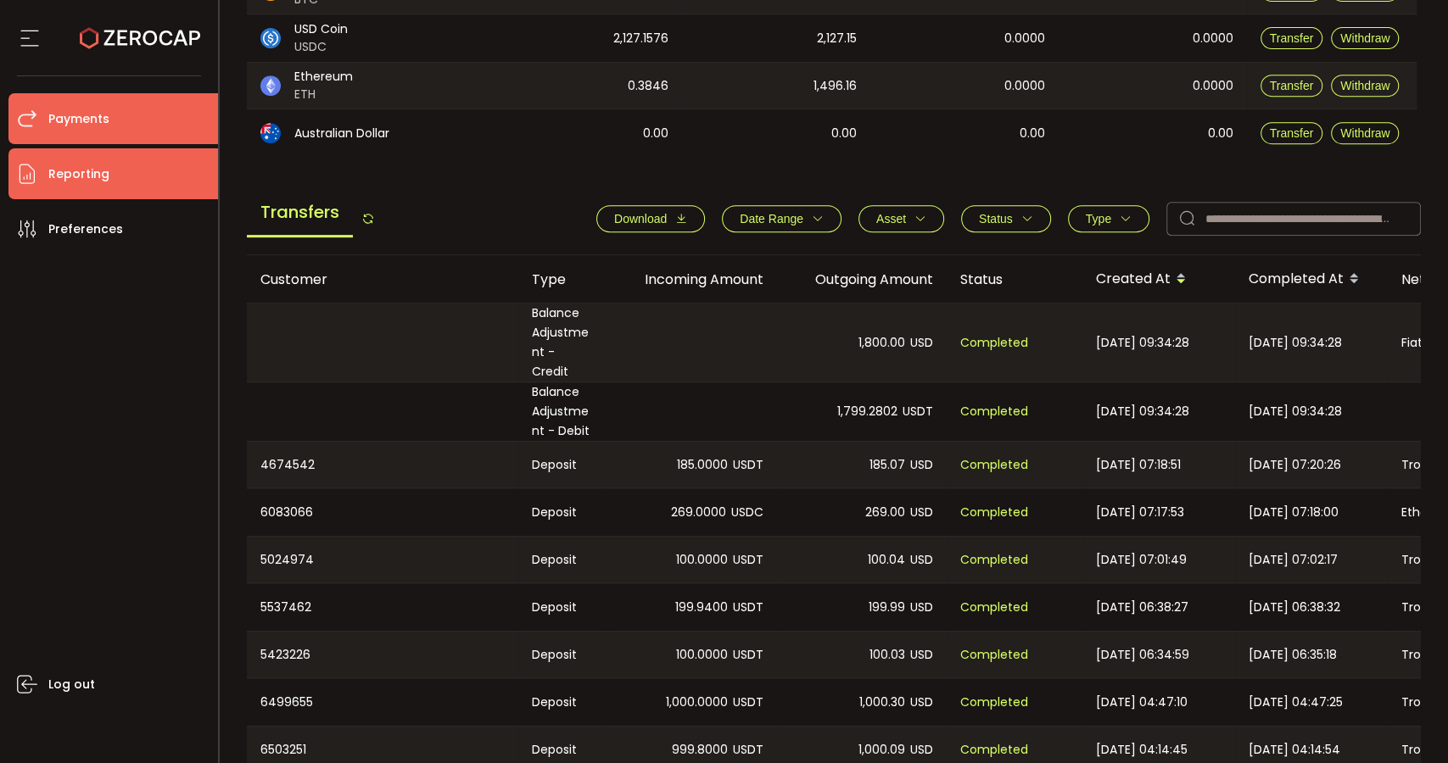
click at [122, 177] on li "Reporting" at bounding box center [113, 173] width 210 height 51
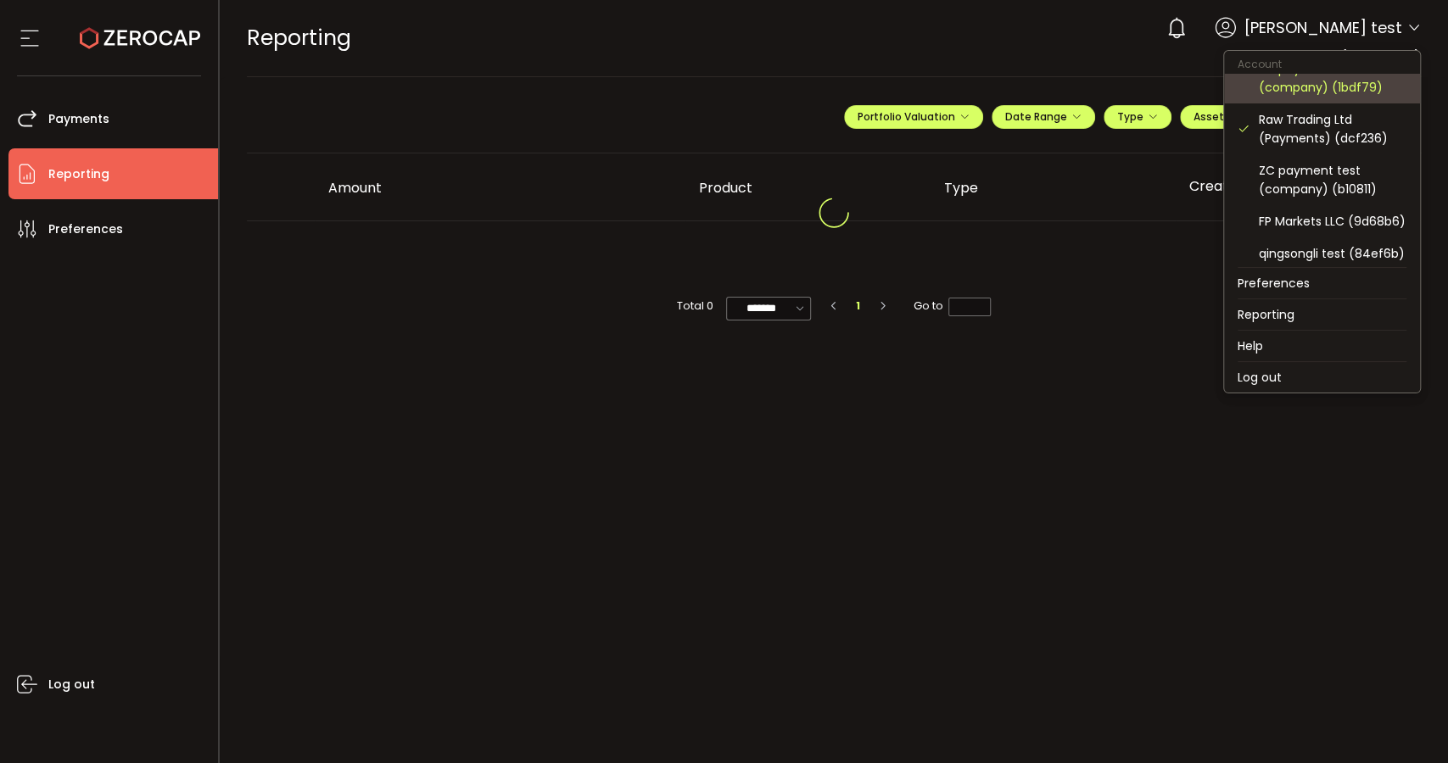
scroll to position [188, 0]
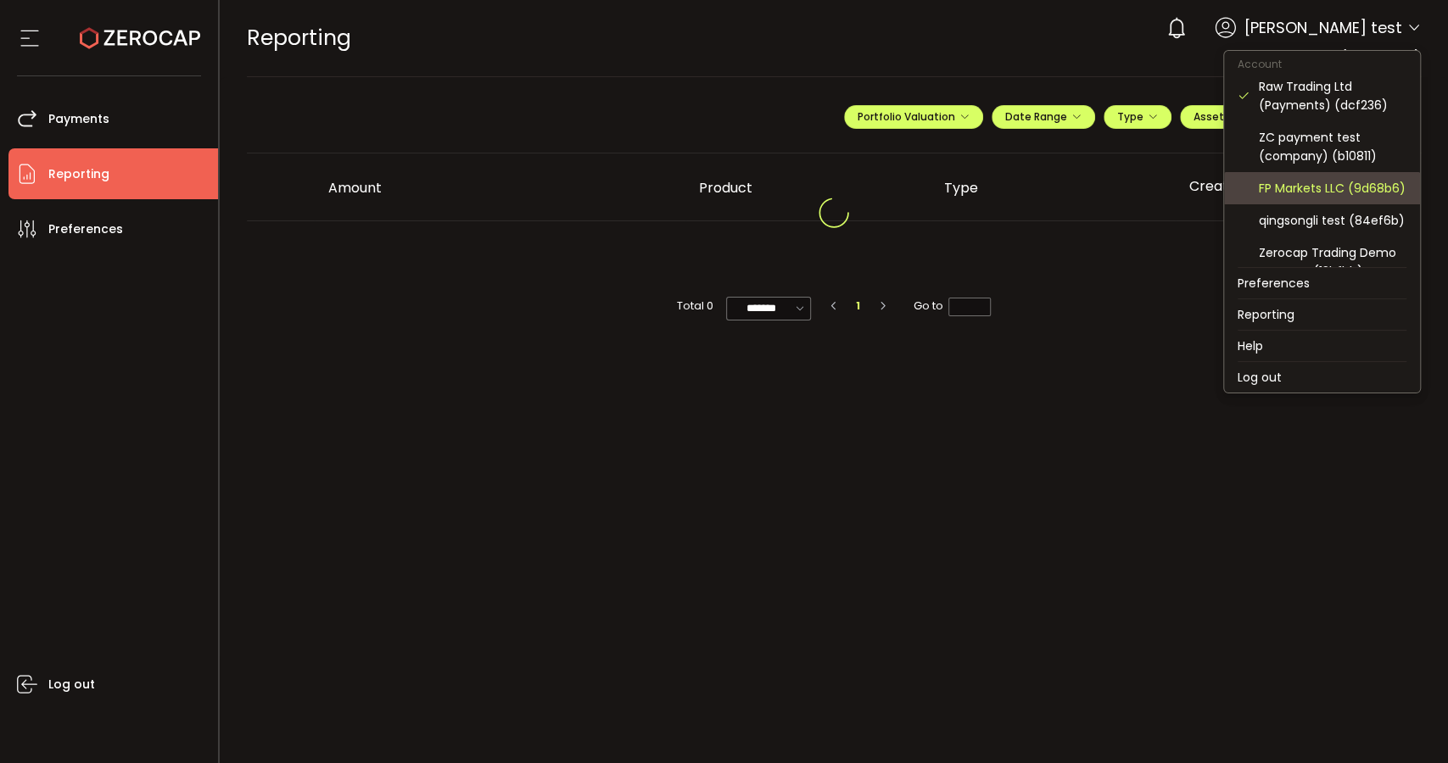
click at [1340, 198] on div "FP Markets LLC (9d68b6)" at bounding box center [1333, 188] width 148 height 19
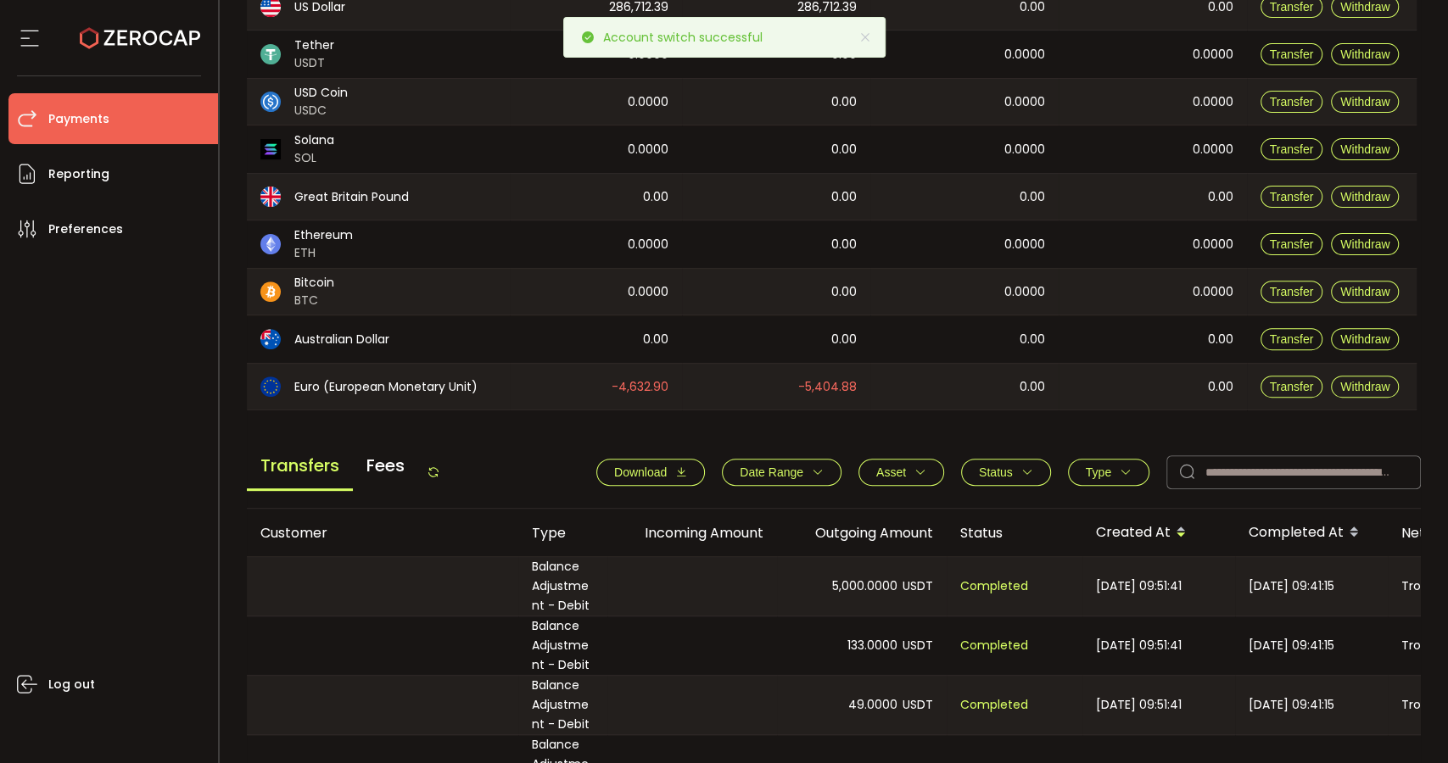
scroll to position [282, 0]
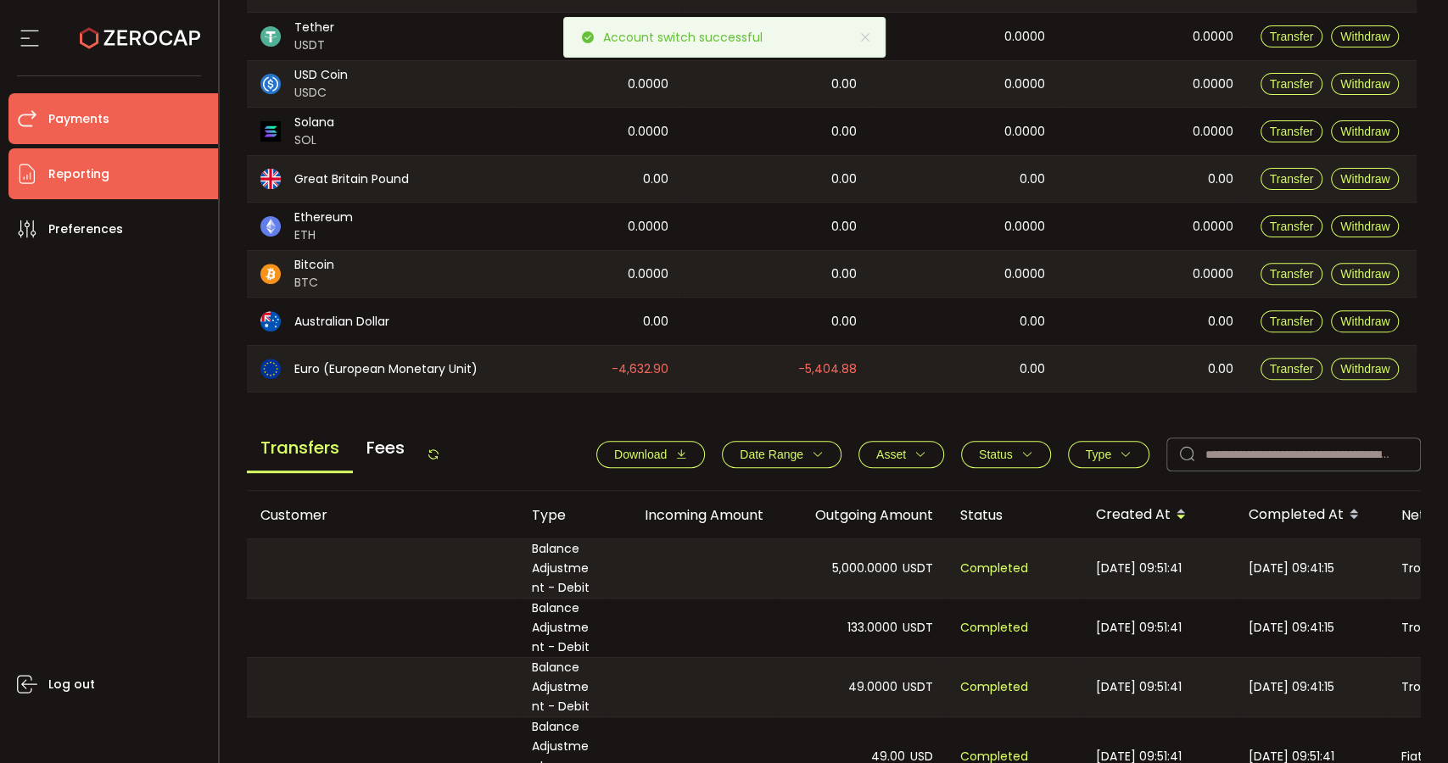
click at [119, 194] on li "Reporting" at bounding box center [113, 173] width 210 height 51
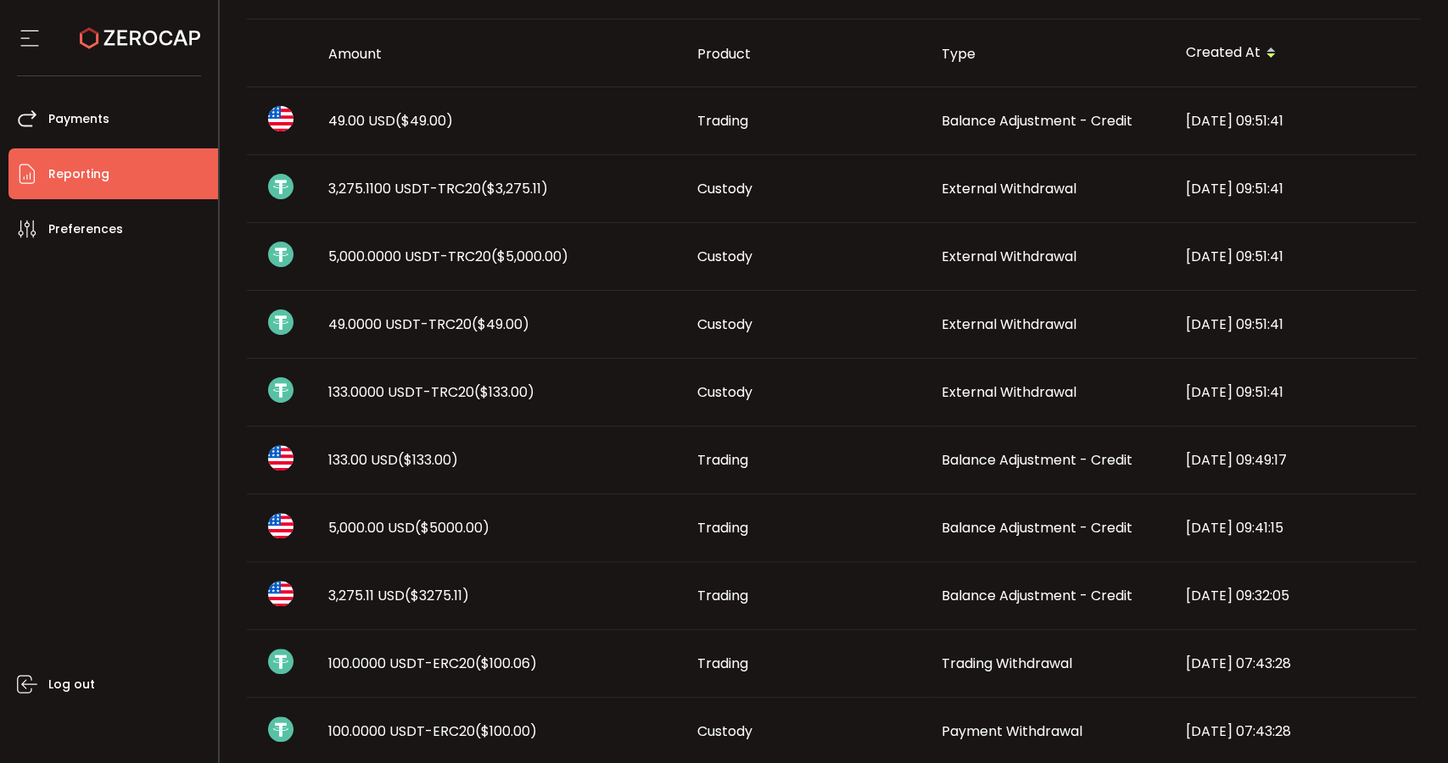
scroll to position [188, 0]
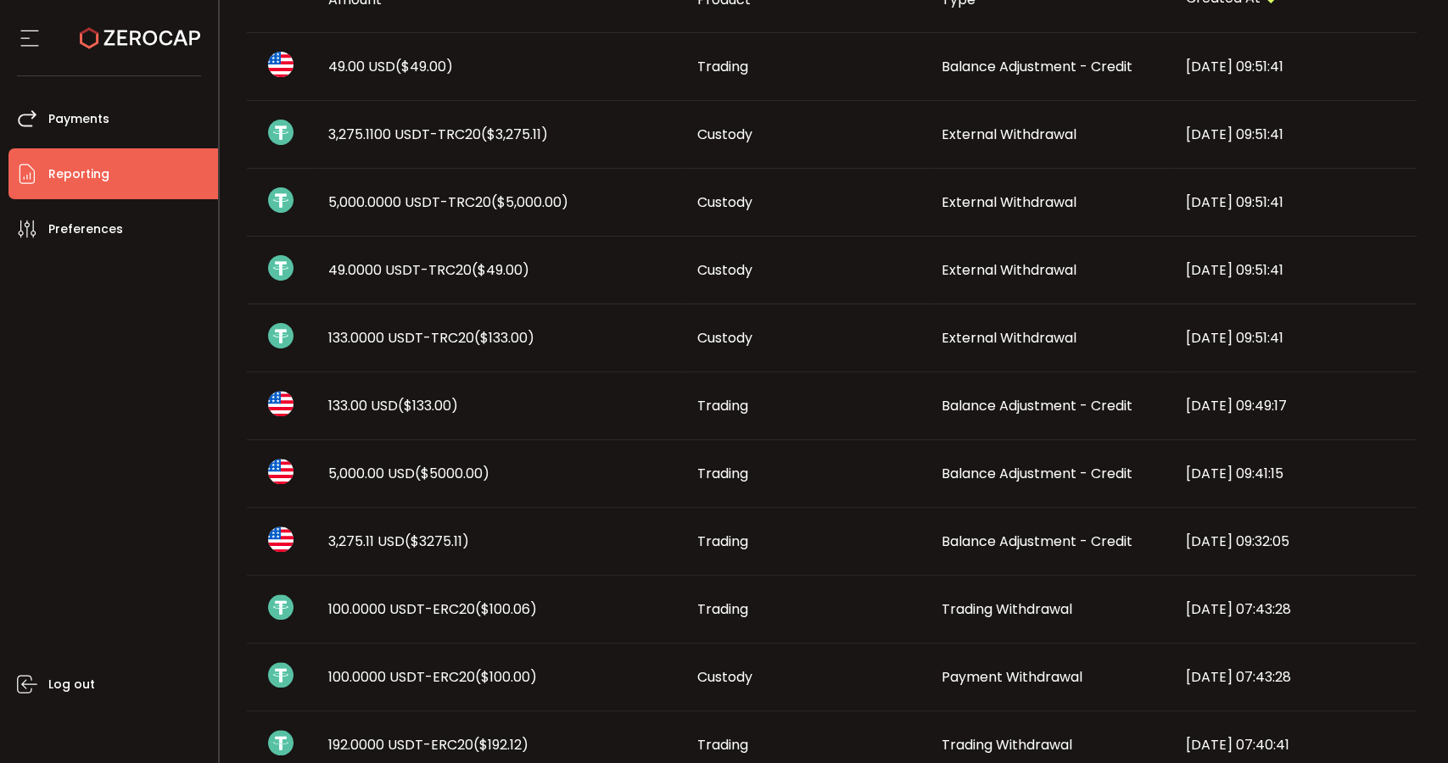
click at [1435, 249] on main "**********" at bounding box center [834, 682] width 1229 height 1586
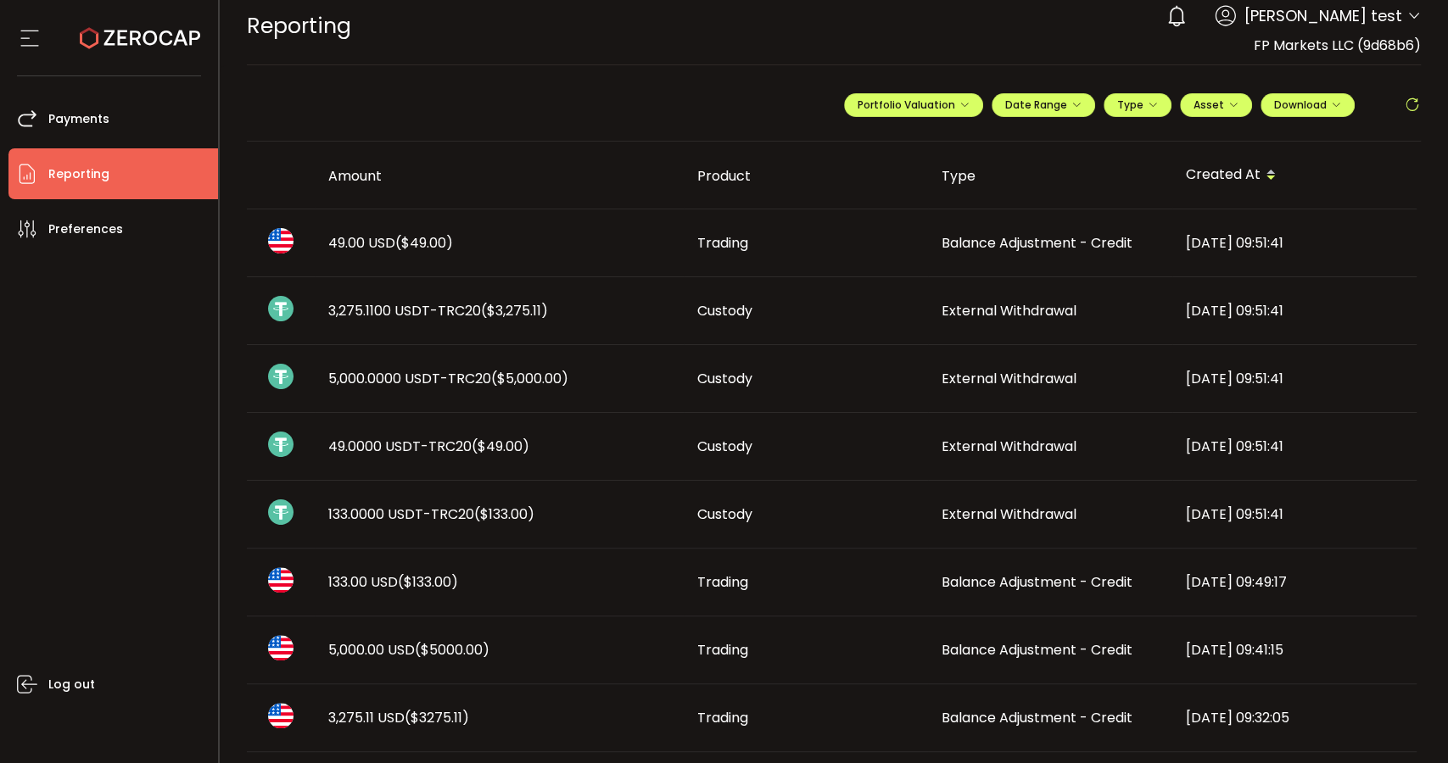
scroll to position [0, 0]
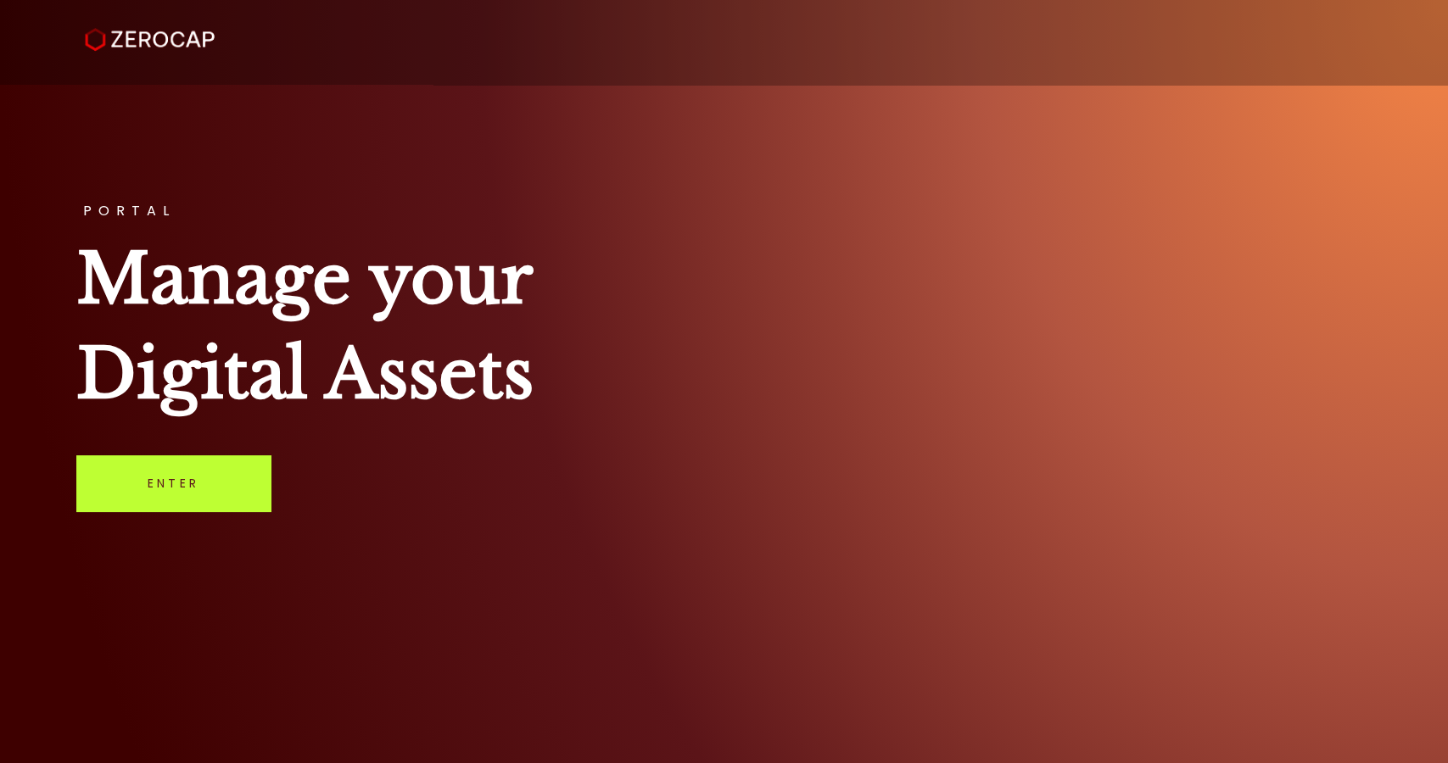
click at [201, 491] on link "Enter" at bounding box center [173, 484] width 194 height 56
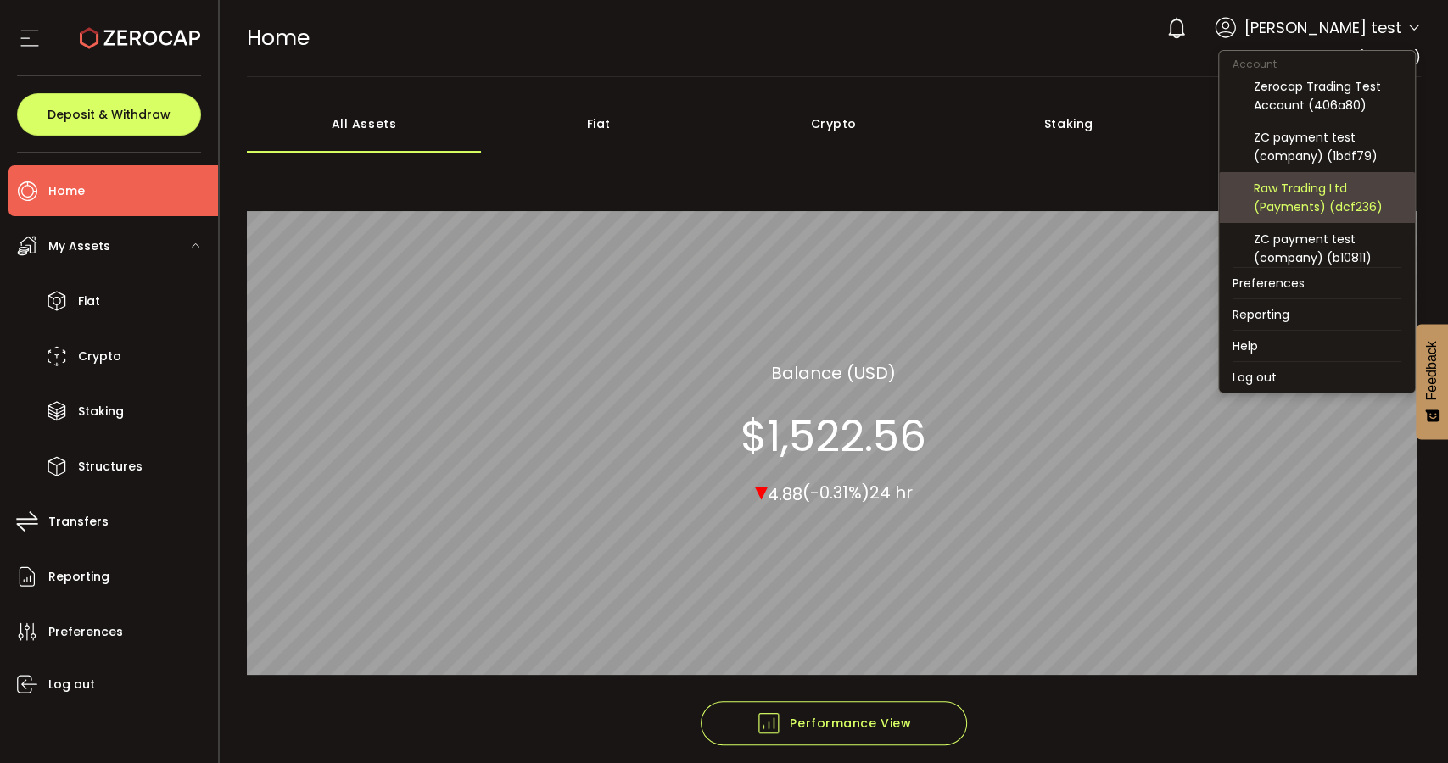
scroll to position [94, 0]
click at [1333, 197] on div "Raw Trading Ltd (Payments) (dcf236)" at bounding box center [1328, 189] width 148 height 37
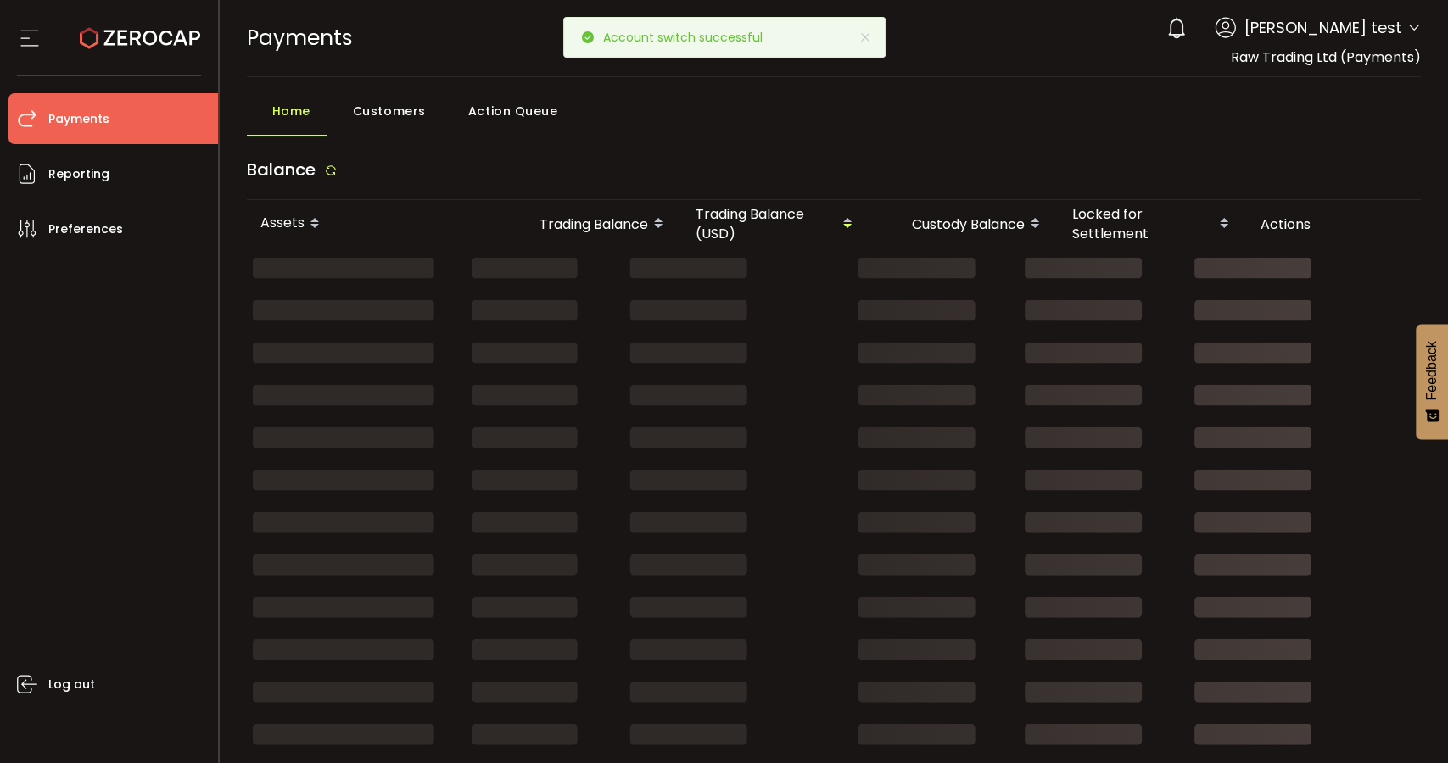
click at [1035, 48] on div "PAYMENTS Buy Power $0.00 USD Payments Payments Verify Your Identity 0 [PERSON_N…" at bounding box center [834, 38] width 1175 height 76
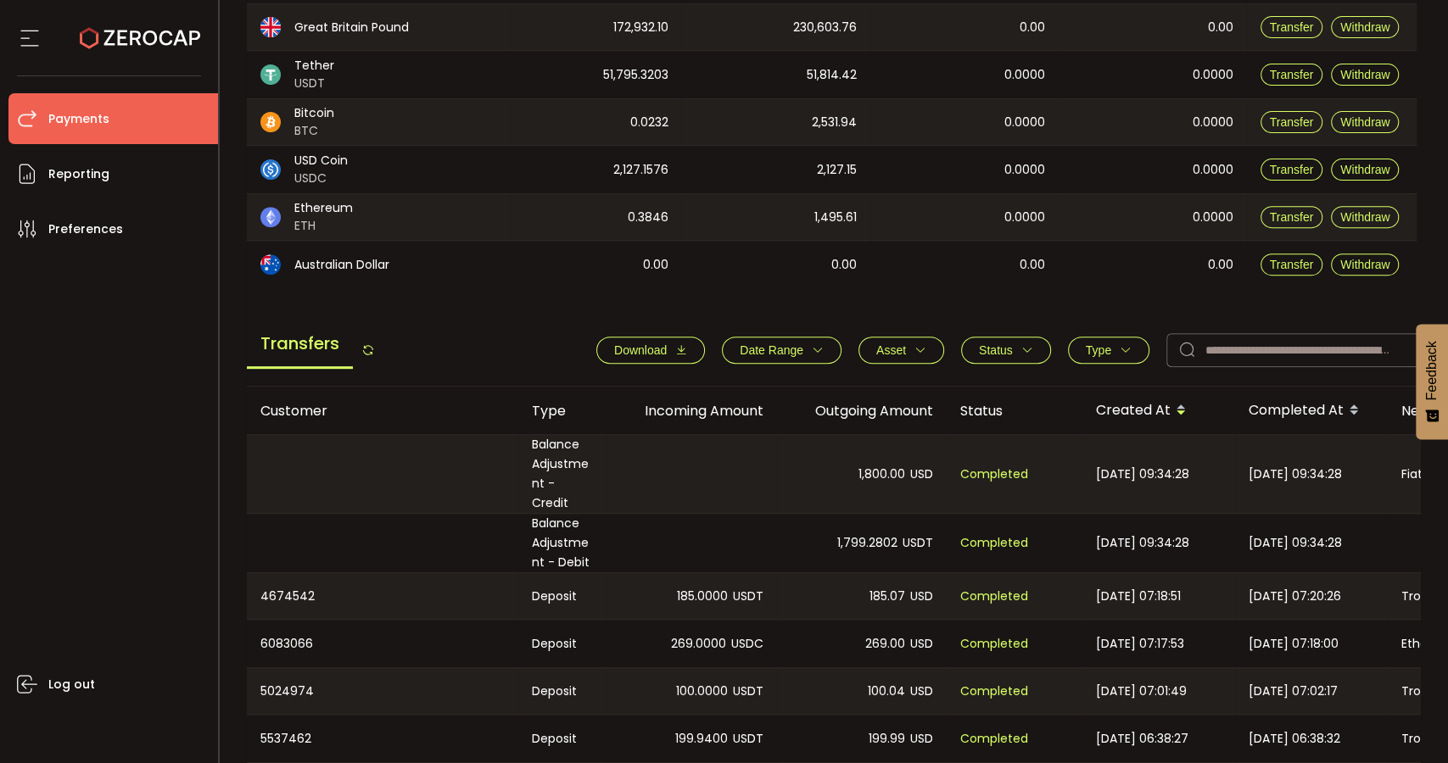
scroll to position [471, 0]
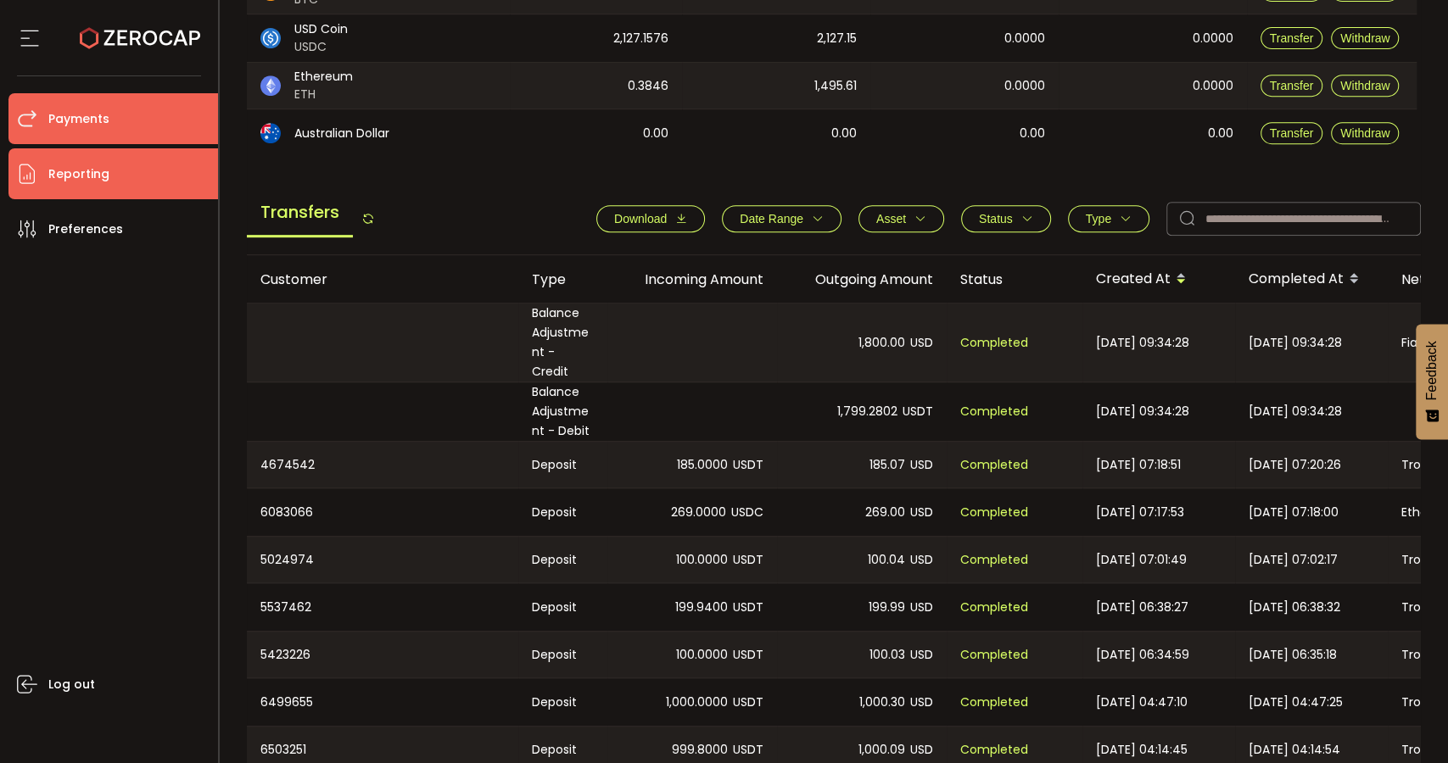
click at [87, 171] on span "Reporting" at bounding box center [78, 174] width 61 height 25
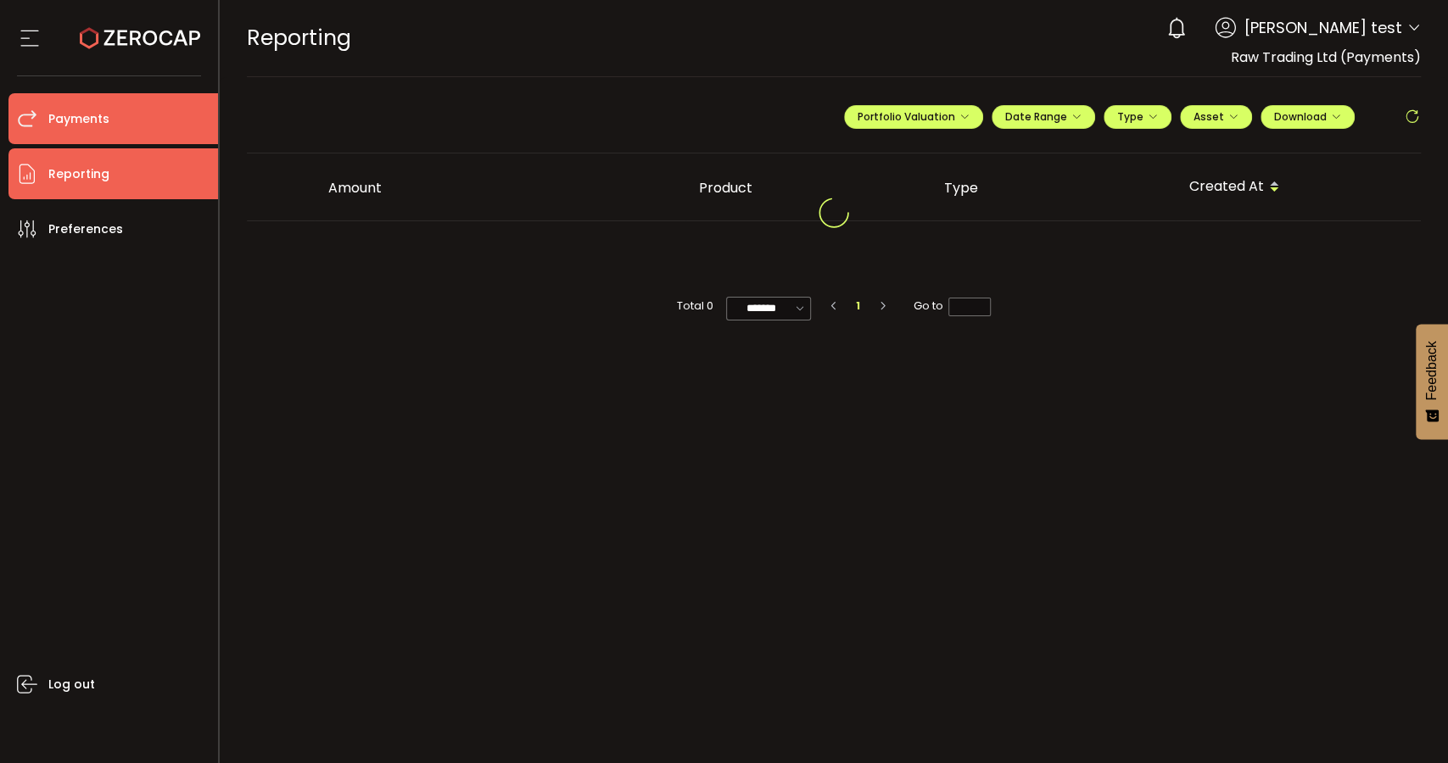
click at [119, 118] on li "Payments" at bounding box center [113, 118] width 210 height 51
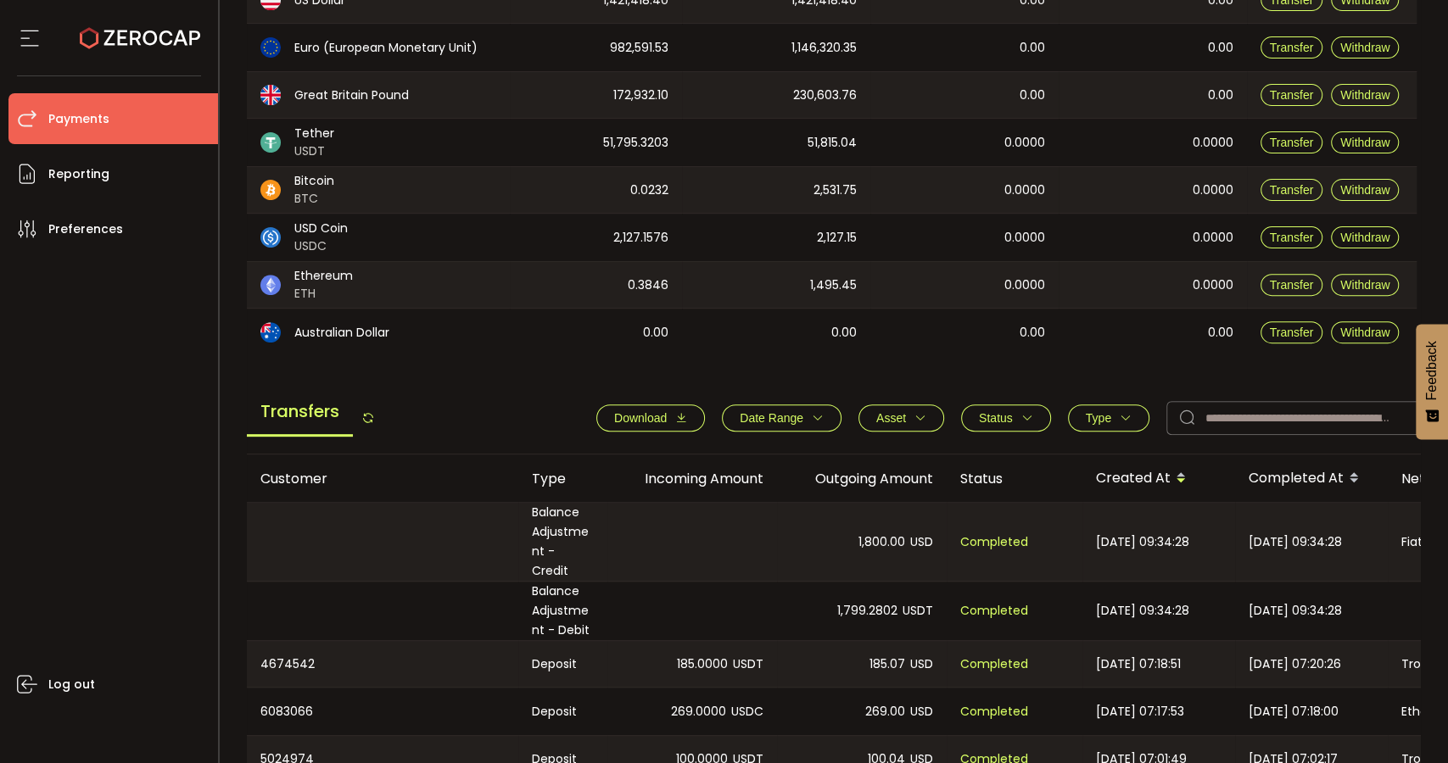
scroll to position [377, 0]
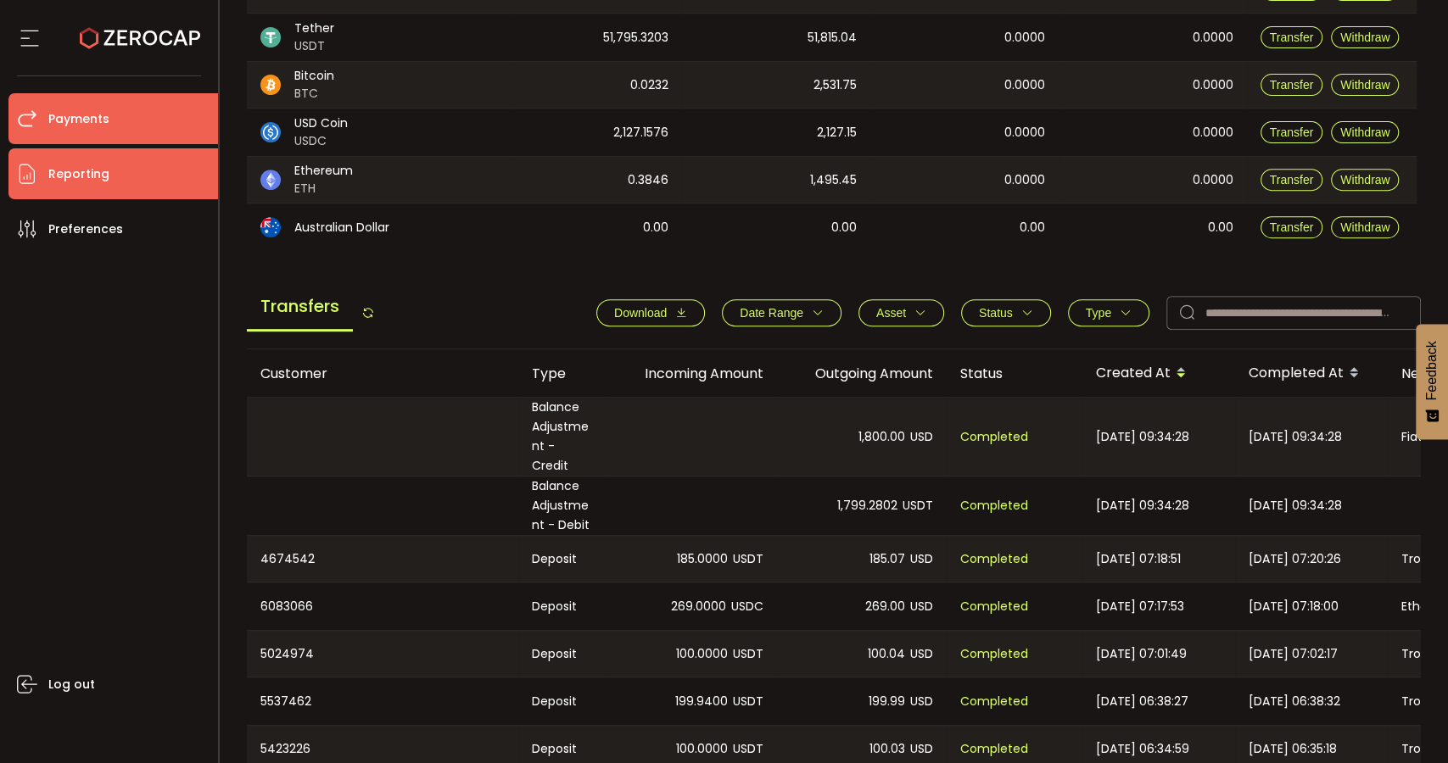
click at [108, 166] on li "Reporting" at bounding box center [113, 173] width 210 height 51
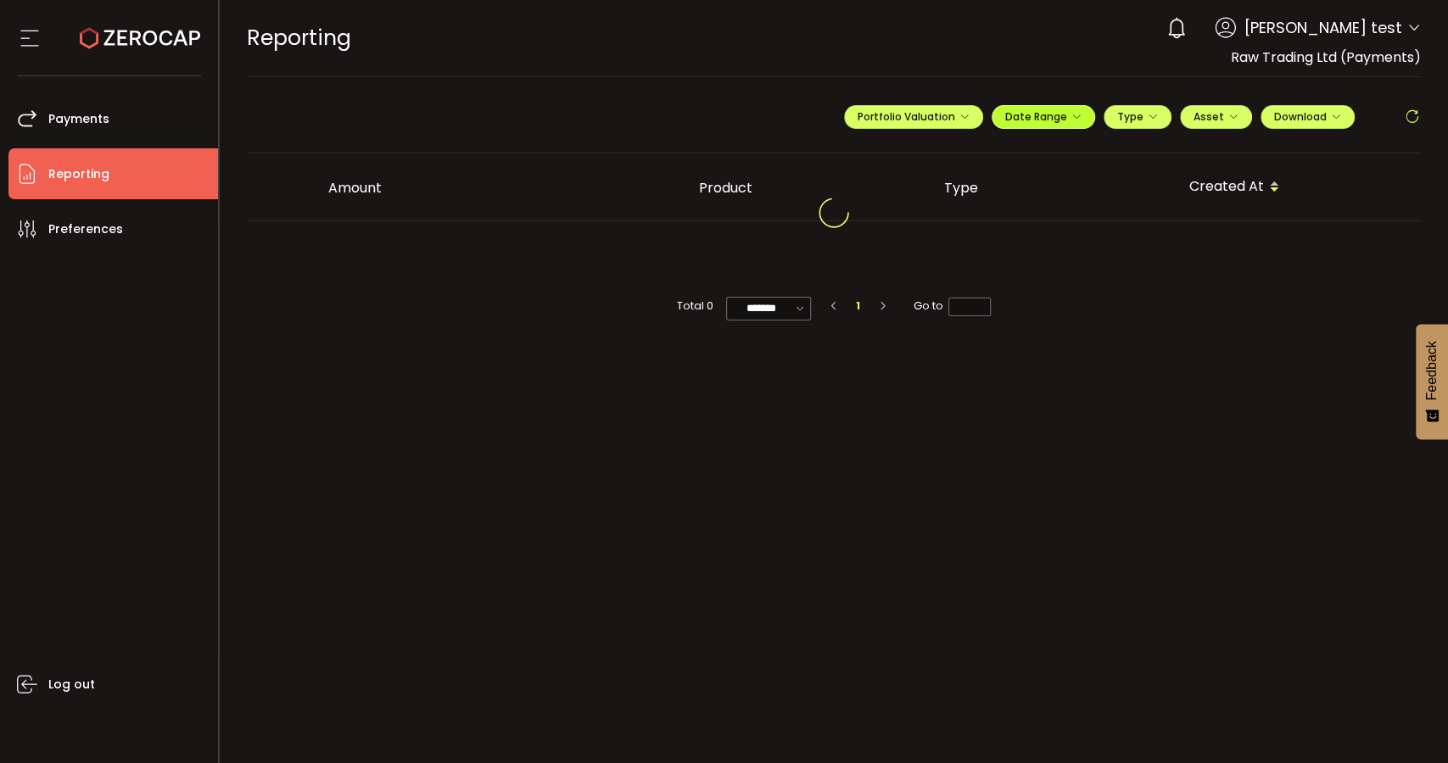
click at [1066, 117] on span "Date Range" at bounding box center [1043, 116] width 76 height 14
click at [1012, 152] on input at bounding box center [996, 151] width 109 height 17
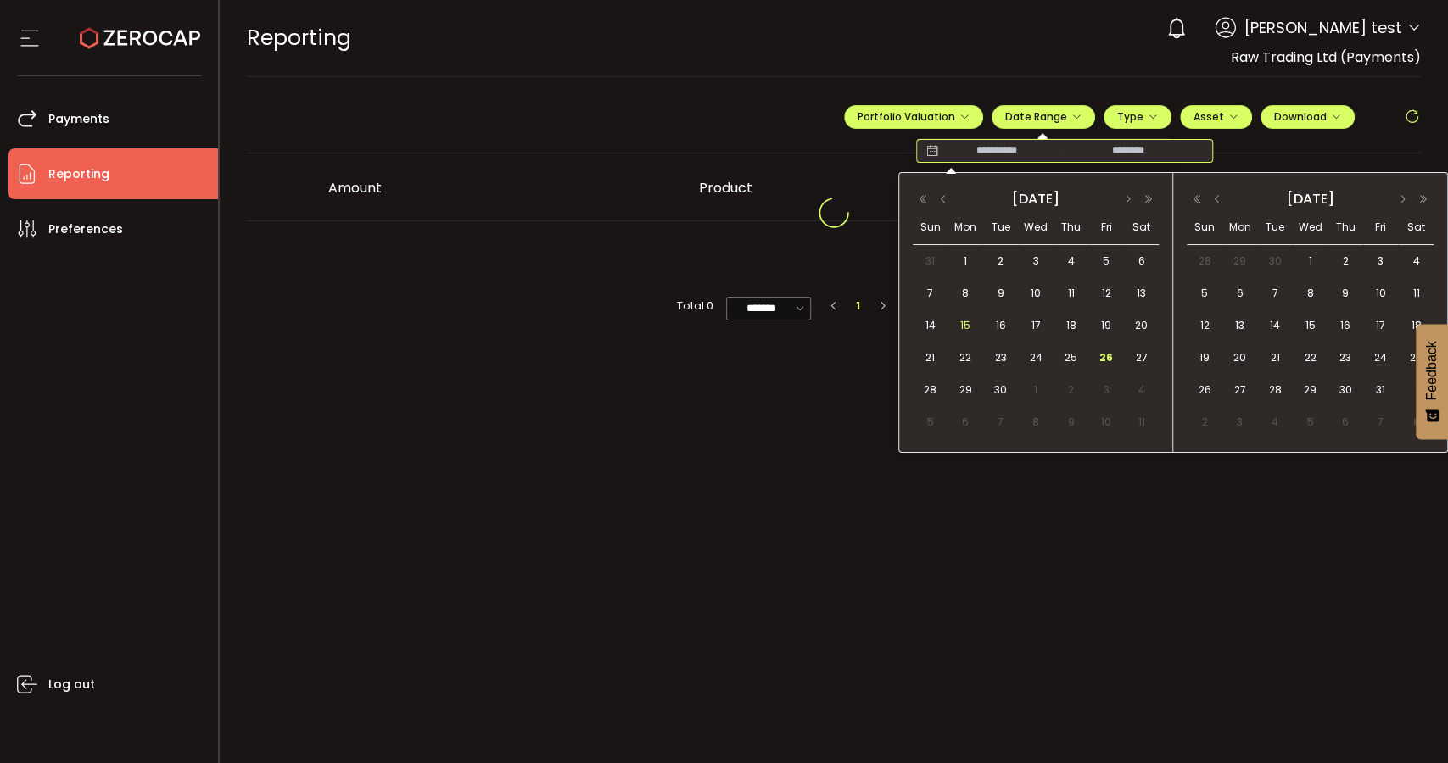
click at [975, 328] on span "15" at bounding box center [965, 326] width 20 height 20
click at [1144, 362] on span "27" at bounding box center [1141, 358] width 20 height 20
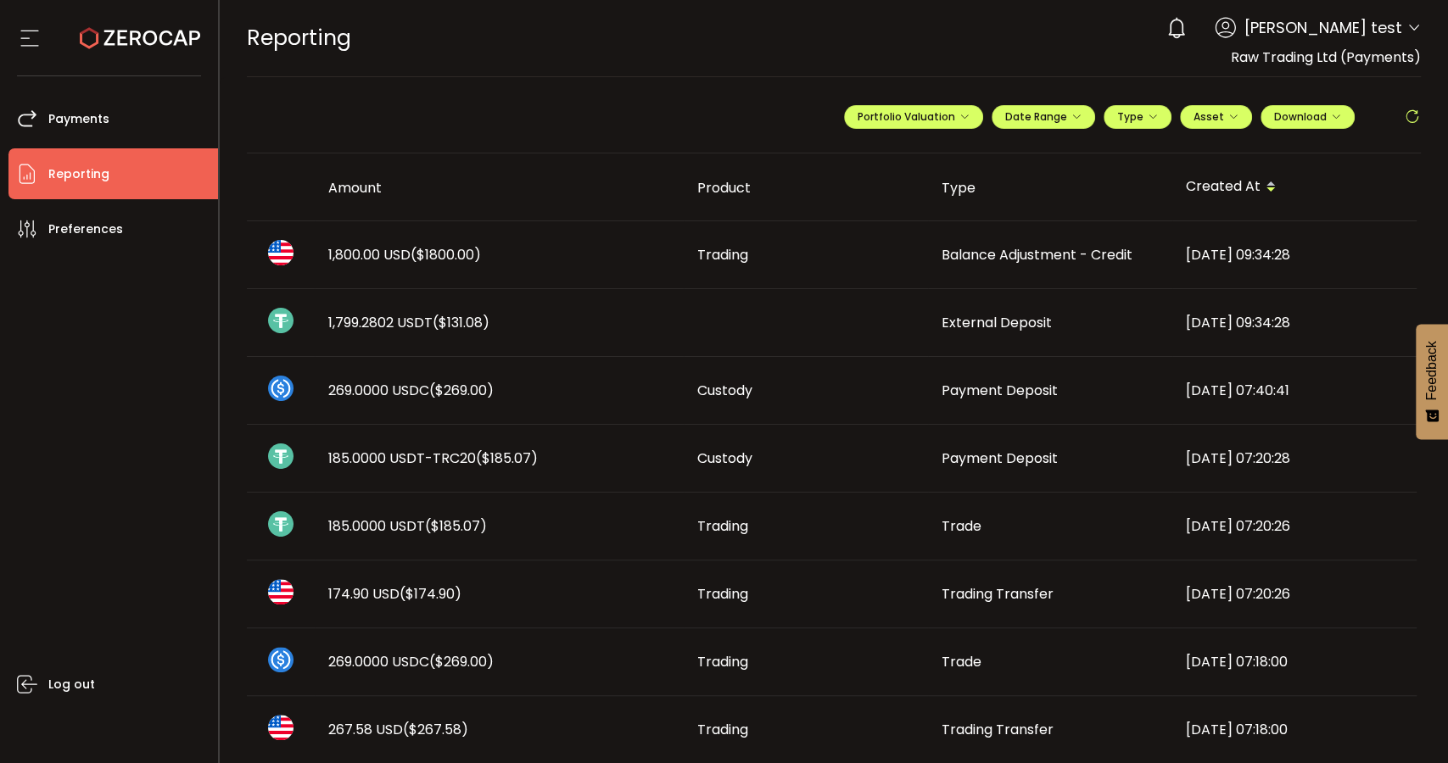
click at [733, 322] on td at bounding box center [806, 323] width 244 height 68
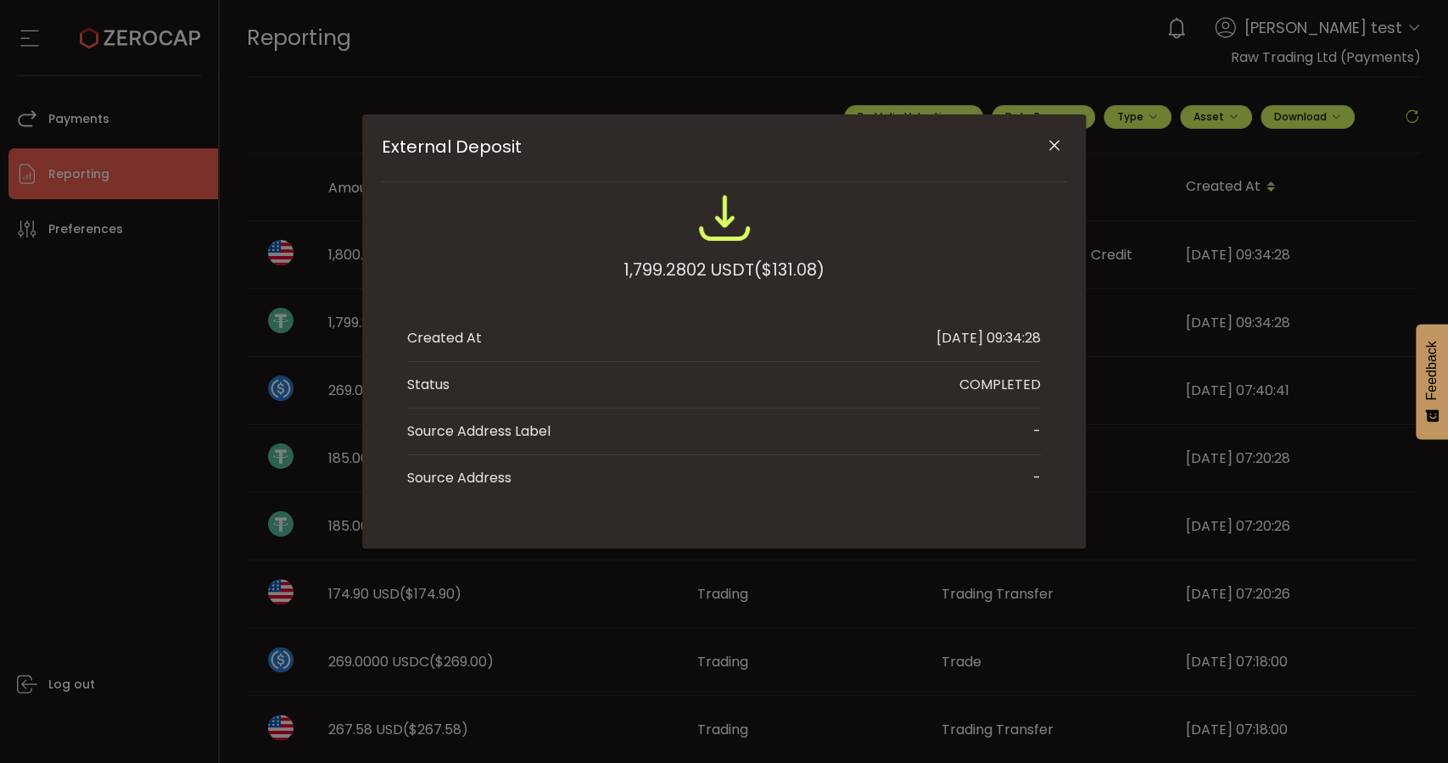
click at [1054, 144] on icon "Close" at bounding box center [1054, 145] width 17 height 17
